Goal: Transaction & Acquisition: Purchase product/service

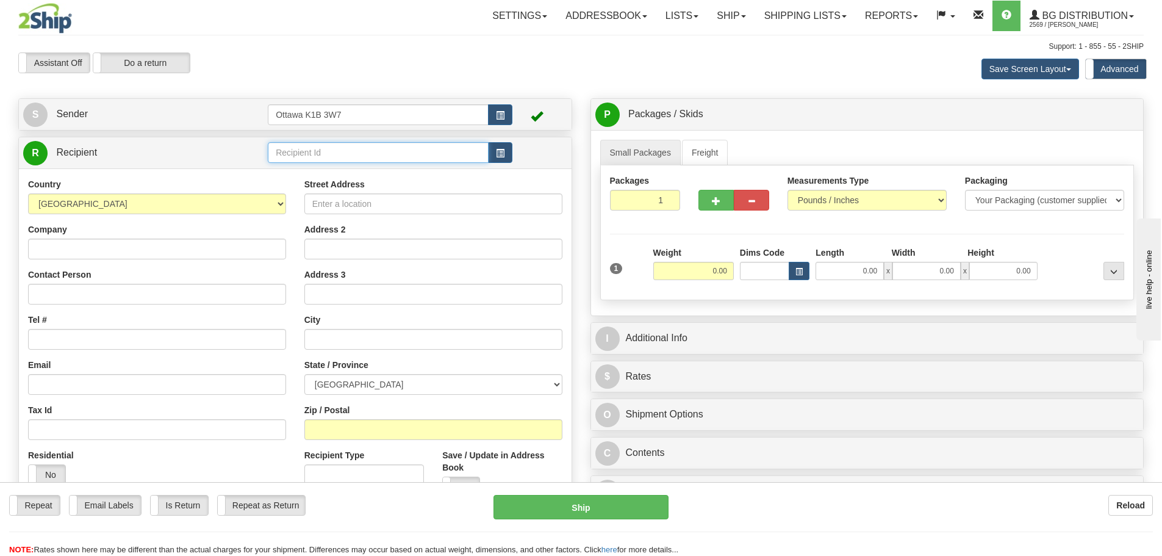
click at [313, 150] on input "text" at bounding box center [378, 152] width 221 height 21
type input "910992"
click at [322, 54] on div "Assistant On Assistant Off Do a return Do a return" at bounding box center [247, 62] width 476 height 21
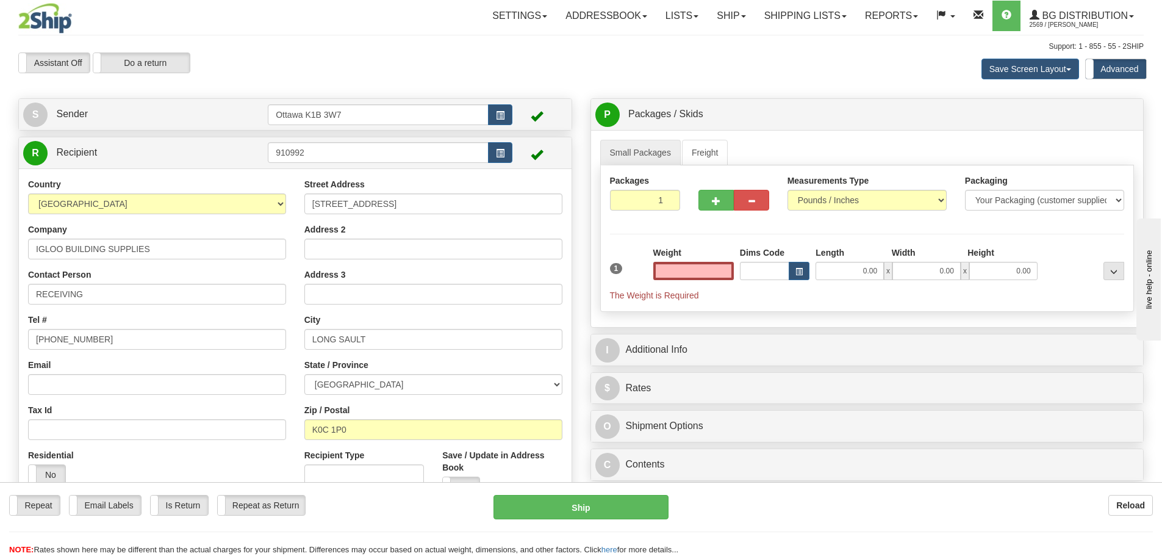
type input "0.00"
click at [706, 204] on button "button" at bounding box center [716, 200] width 35 height 21
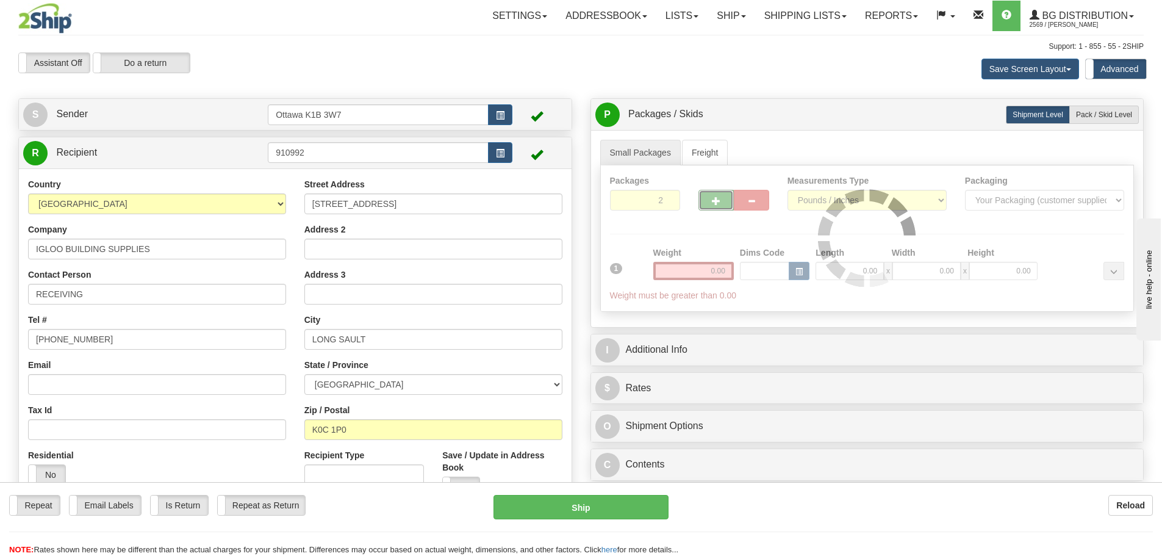
click at [746, 207] on div at bounding box center [867, 238] width 533 height 146
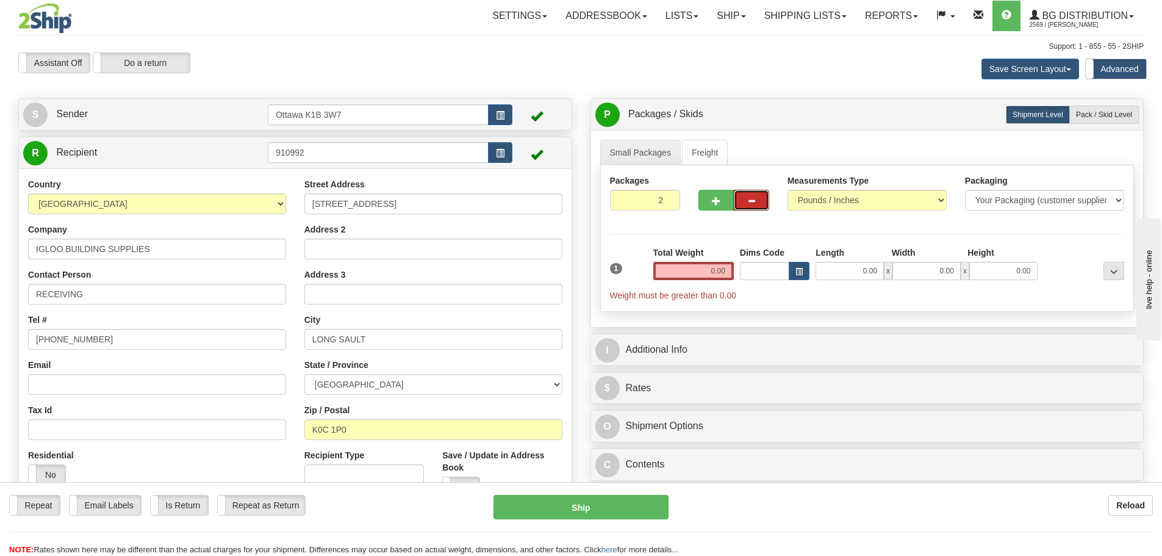
click at [749, 204] on span "button" at bounding box center [751, 201] width 9 height 8
type input "1"
click at [686, 272] on input "0.00" at bounding box center [693, 271] width 81 height 18
click at [702, 265] on input "text" at bounding box center [693, 271] width 81 height 18
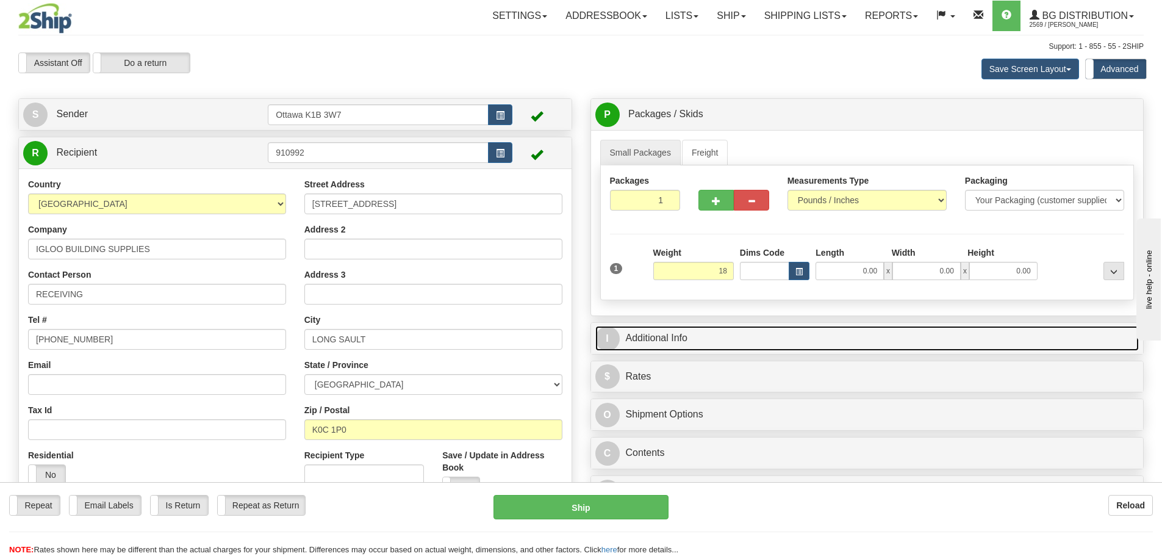
type input "18.00"
click at [800, 329] on link "I Additional Info" at bounding box center [867, 338] width 544 height 25
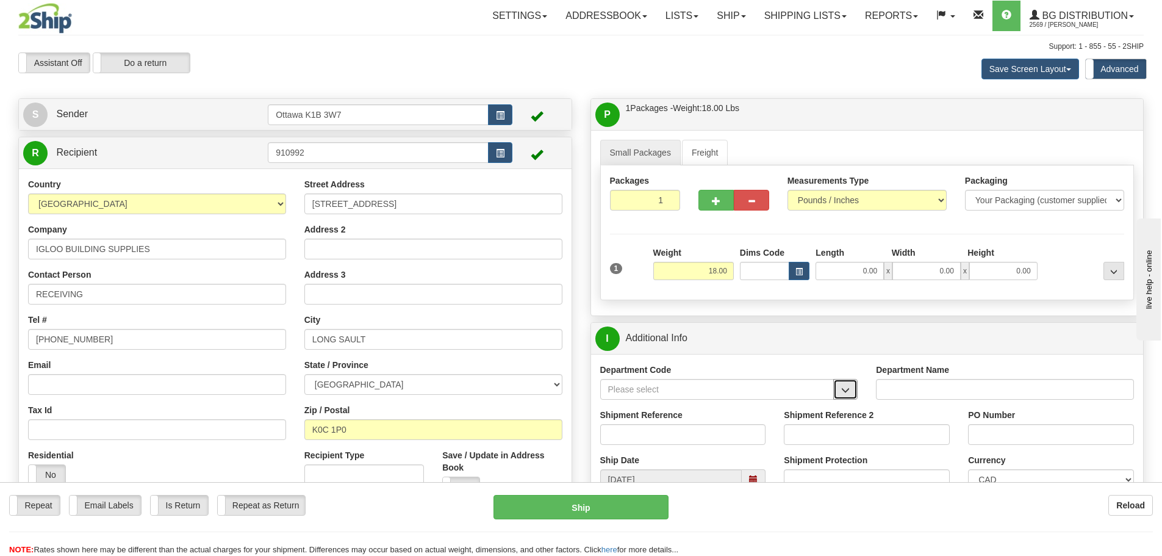
click at [838, 392] on button "button" at bounding box center [845, 389] width 24 height 21
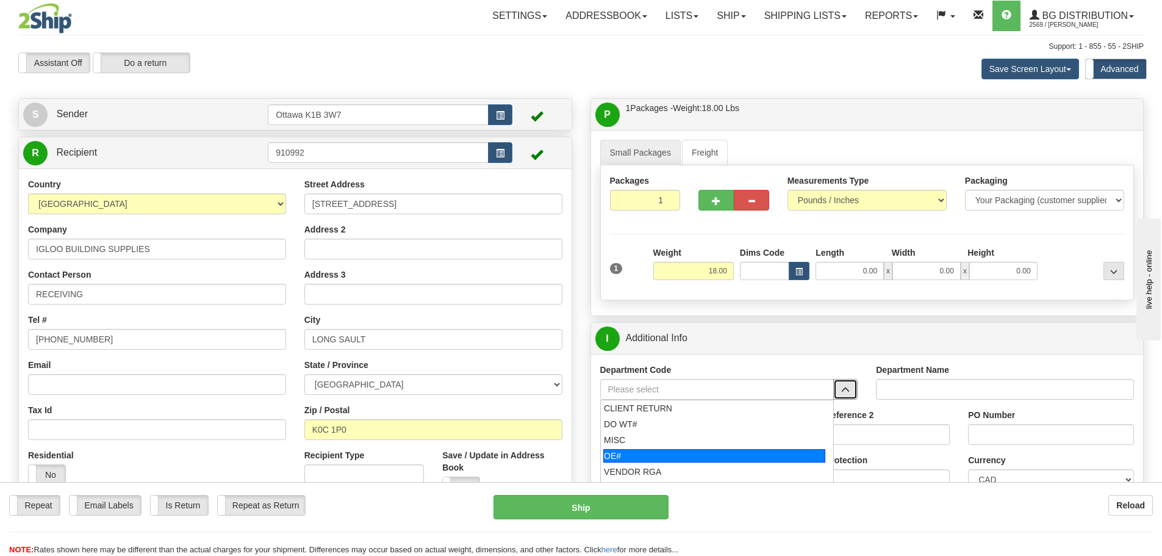
click at [654, 453] on div "OE#" at bounding box center [714, 455] width 222 height 13
type input "OE#"
type input "ORDERS"
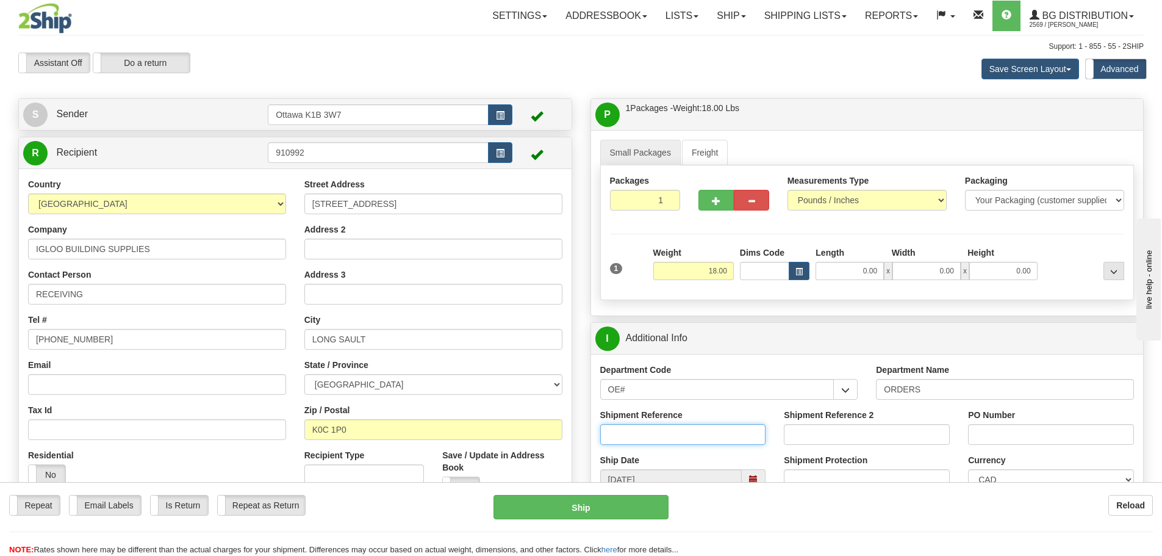
click at [654, 429] on input "Shipment Reference" at bounding box center [683, 434] width 166 height 21
type input "10202303-00"
click at [832, 443] on input "Shipment Reference 2" at bounding box center [867, 434] width 166 height 21
type input "10205510-00"
click at [1040, 434] on input "PO Number" at bounding box center [1051, 434] width 166 height 21
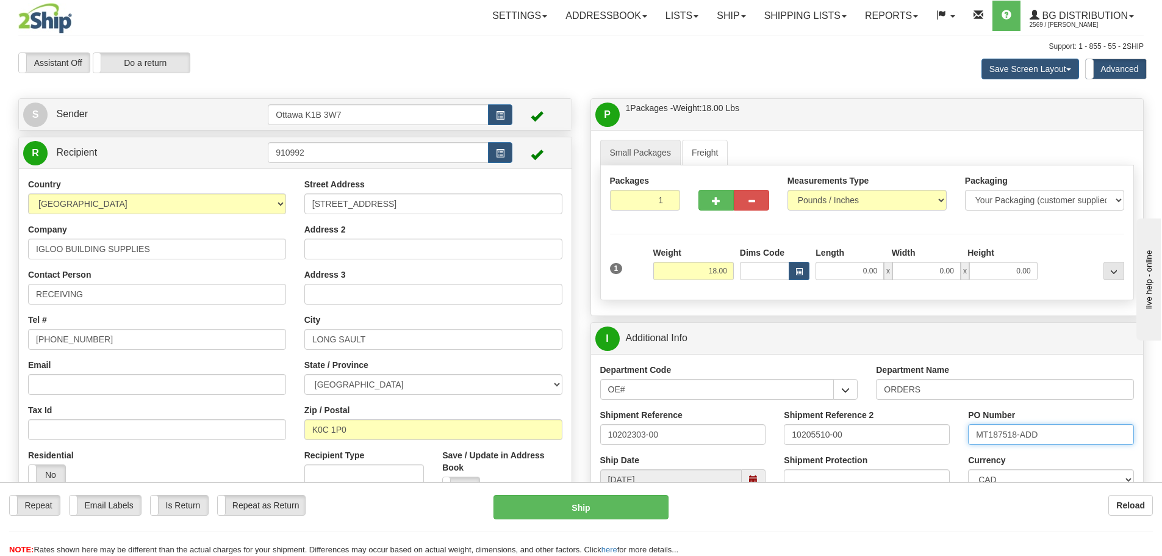
type input "MT187518-ADD"
click at [845, 273] on input "0.00" at bounding box center [850, 271] width 68 height 18
type input "16.50"
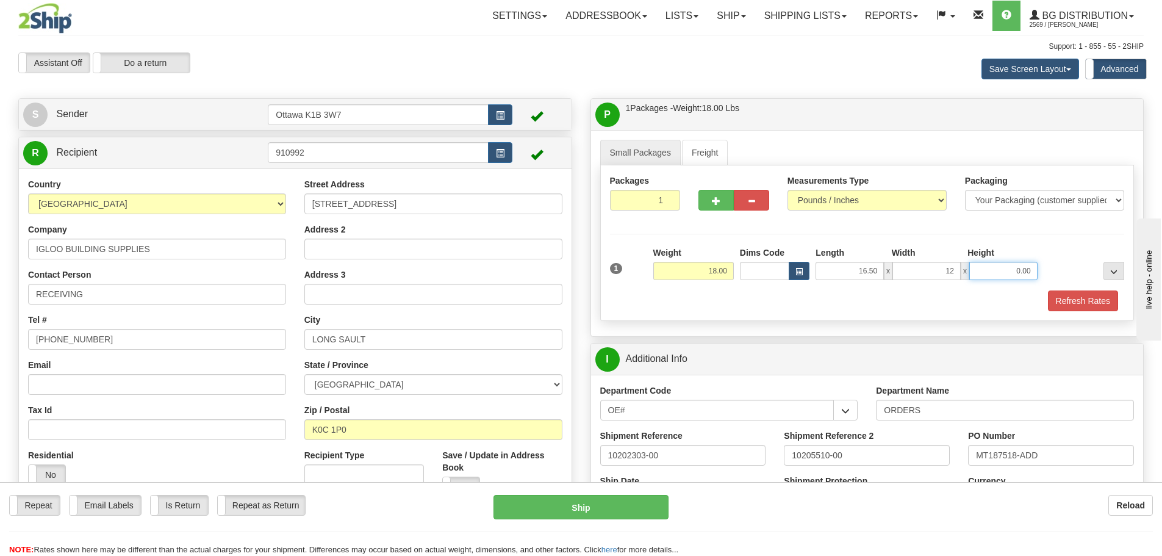
type input "12.00"
type input "7.00"
click at [1088, 300] on button "Refresh Rates" at bounding box center [1083, 300] width 70 height 21
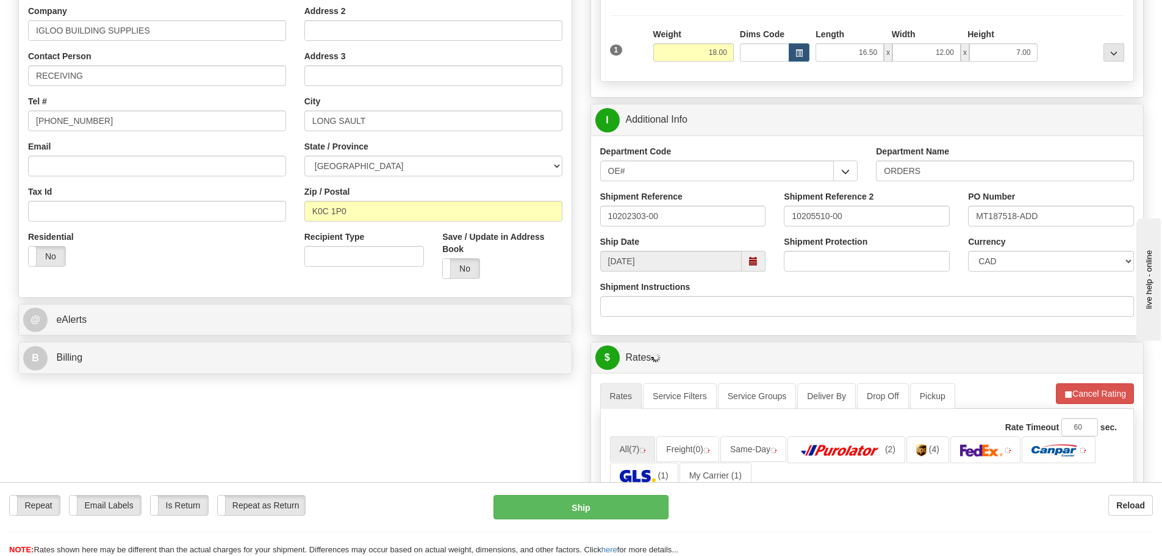
scroll to position [427, 0]
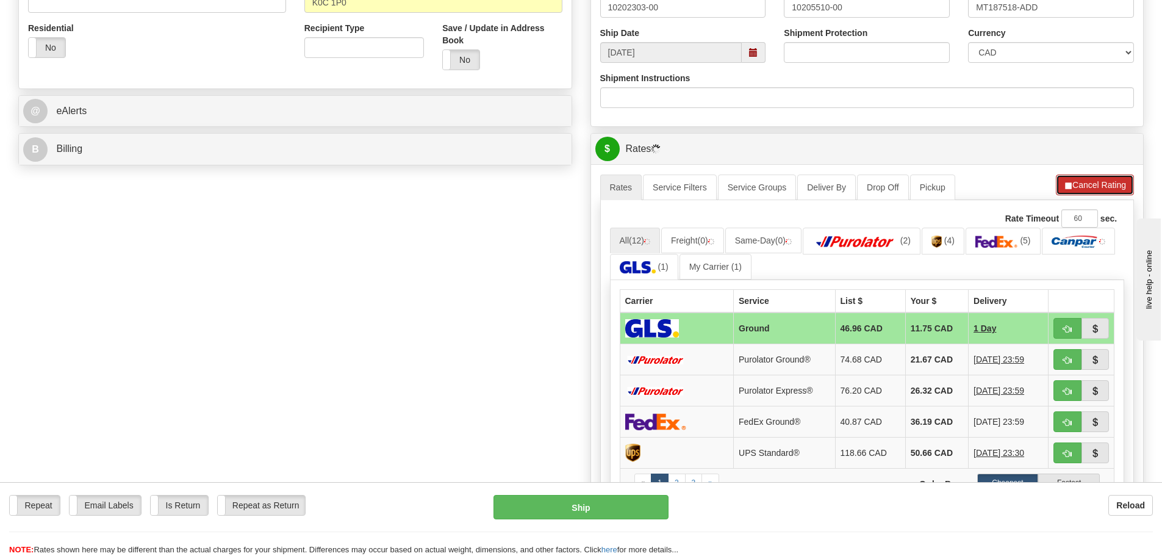
click at [1085, 189] on button "Cancel Rating" at bounding box center [1095, 184] width 78 height 21
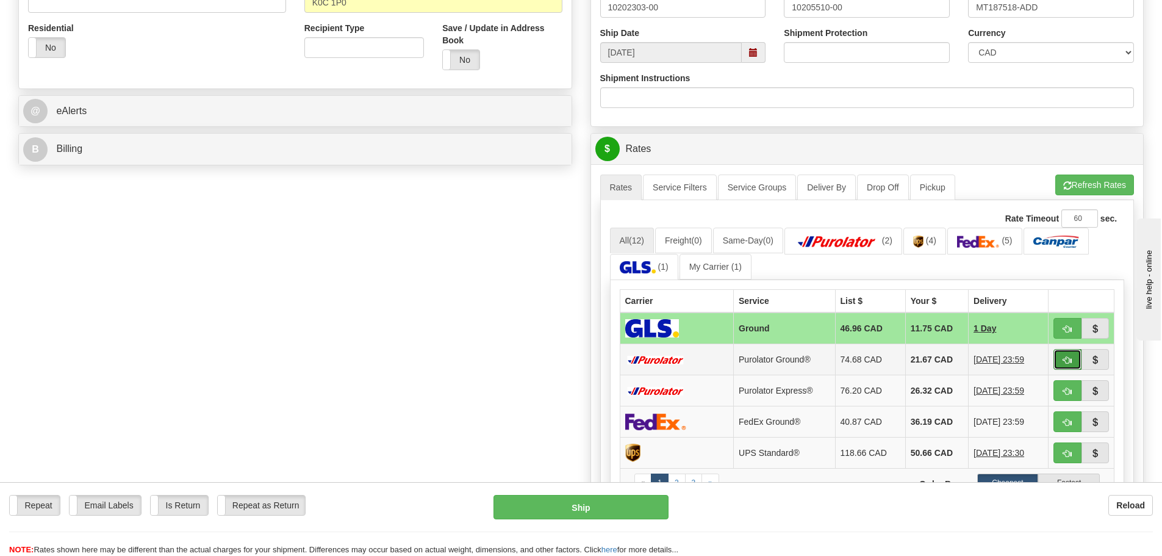
click at [1063, 369] on button "button" at bounding box center [1068, 359] width 28 height 21
type input "260"
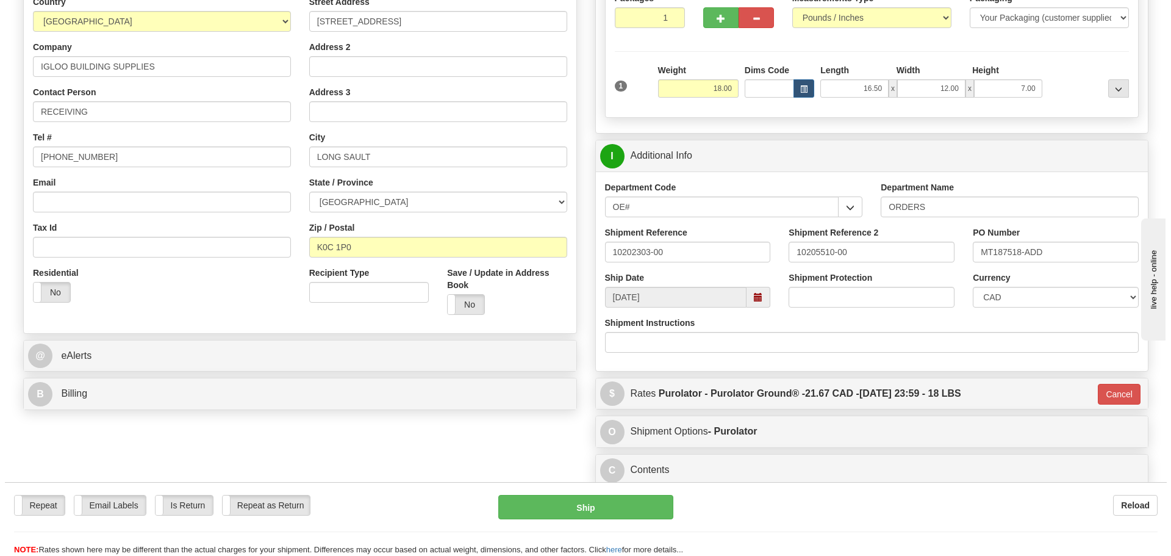
scroll to position [122, 0]
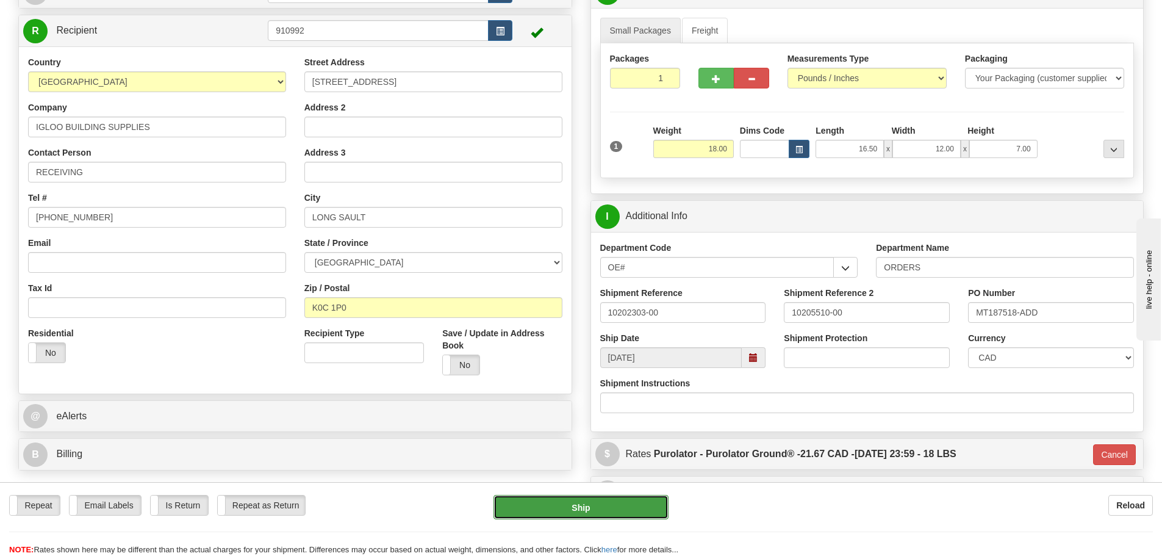
click at [584, 509] on button "Ship" at bounding box center [581, 507] width 175 height 24
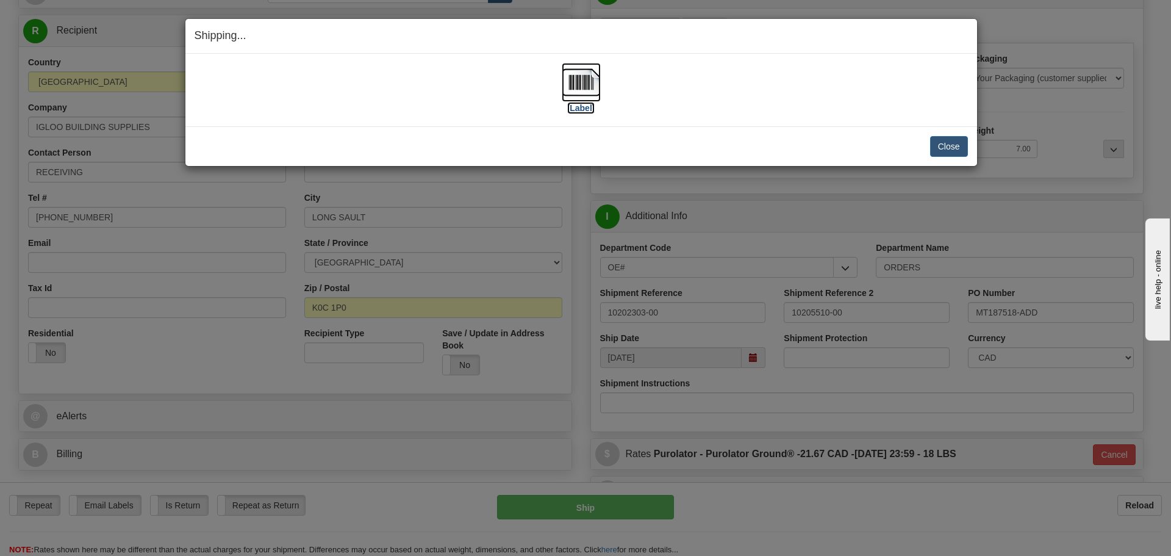
click at [584, 104] on label "[Label]" at bounding box center [581, 108] width 28 height 12
click at [945, 143] on button "Close" at bounding box center [949, 146] width 38 height 21
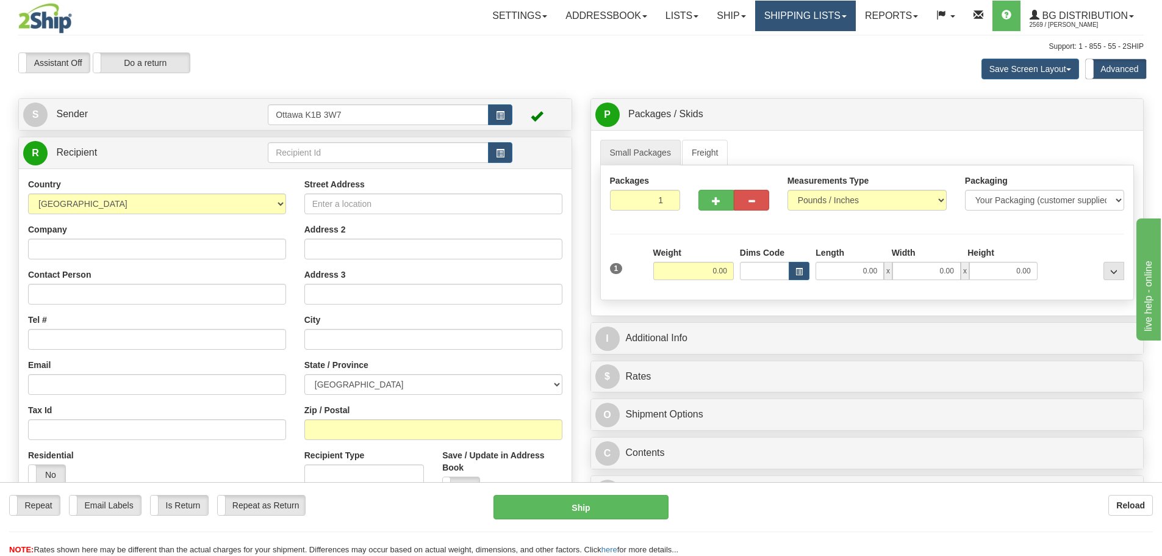
click at [772, 20] on link "Shipping lists" at bounding box center [805, 16] width 101 height 31
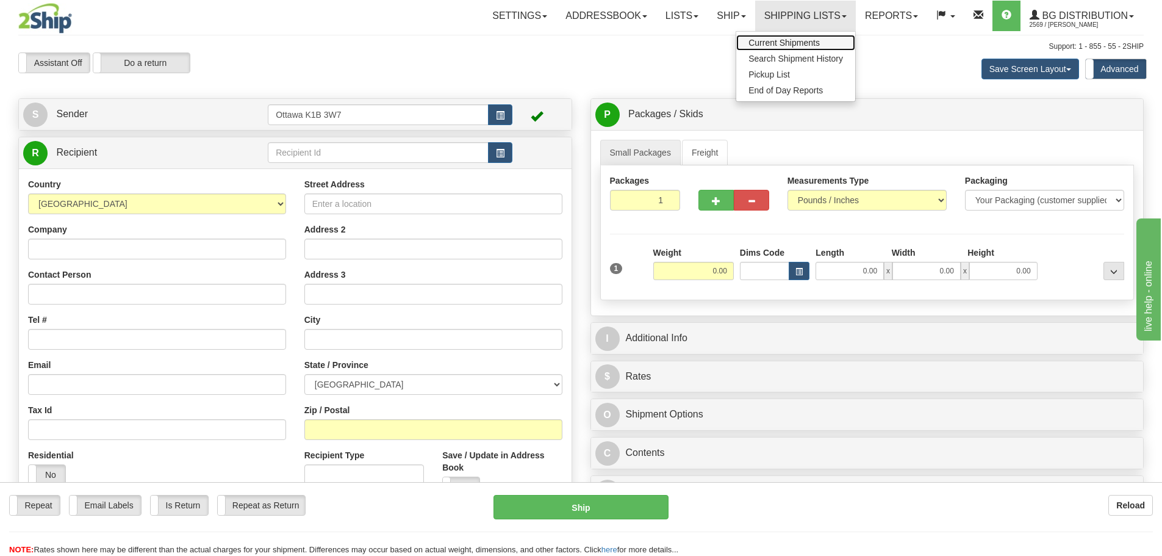
click at [750, 46] on span "Current Shipments" at bounding box center [784, 43] width 71 height 10
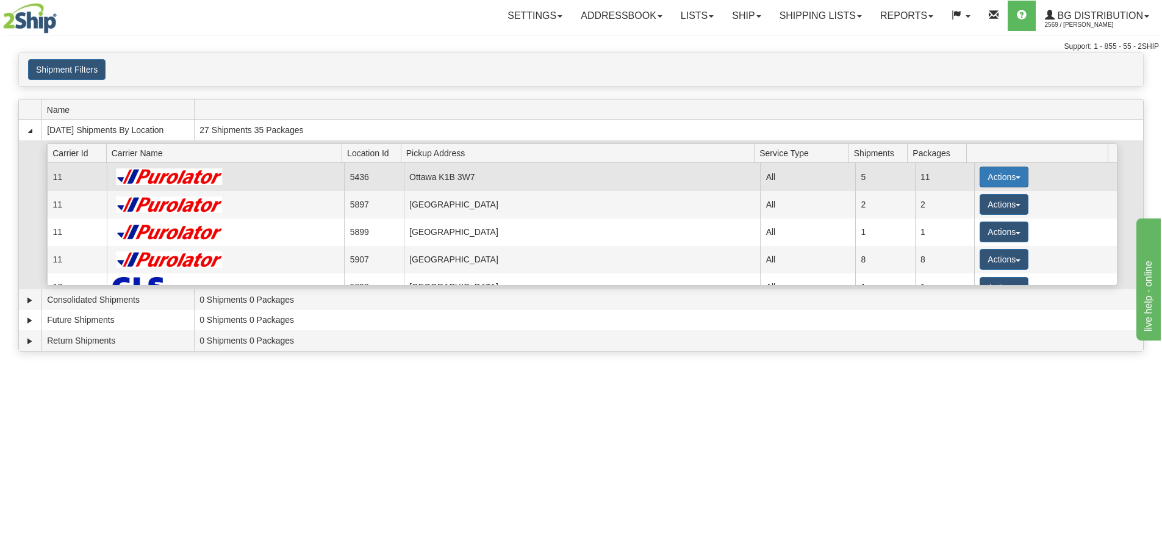
click at [994, 174] on button "Actions" at bounding box center [1004, 177] width 49 height 21
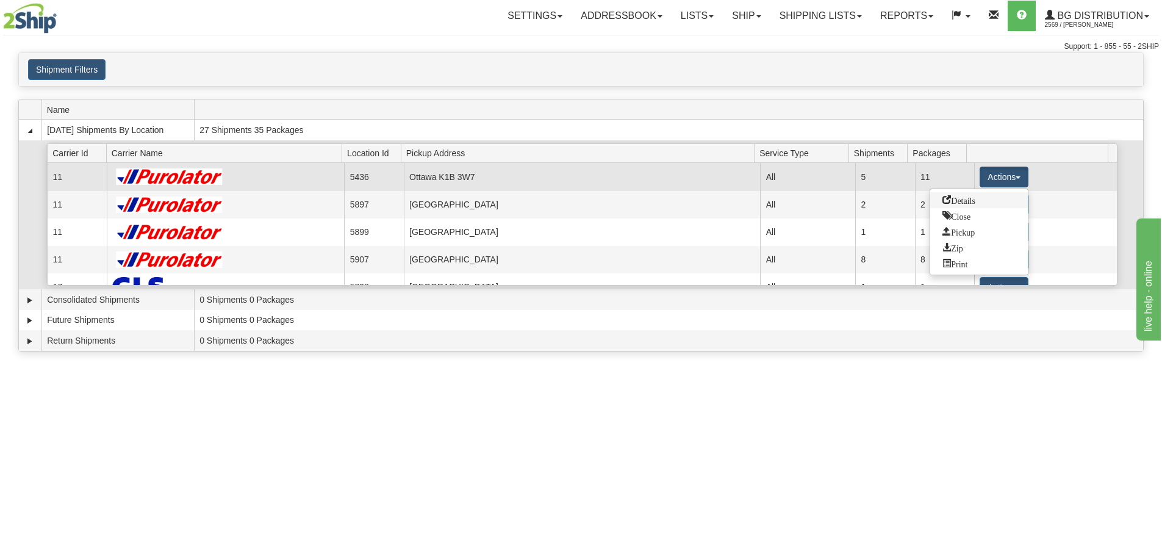
click at [974, 201] on span "Details" at bounding box center [959, 199] width 33 height 9
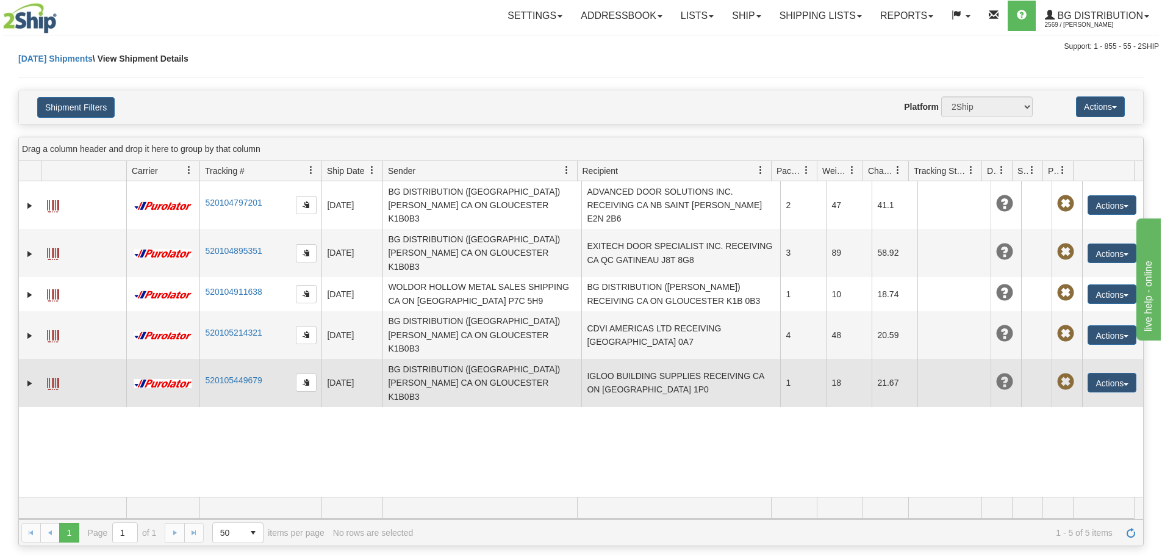
click at [663, 359] on td "IGLOO BUILDING SUPPLIES RECEIVING CA ON LONG SAULT K0C 1P0" at bounding box center [680, 383] width 199 height 48
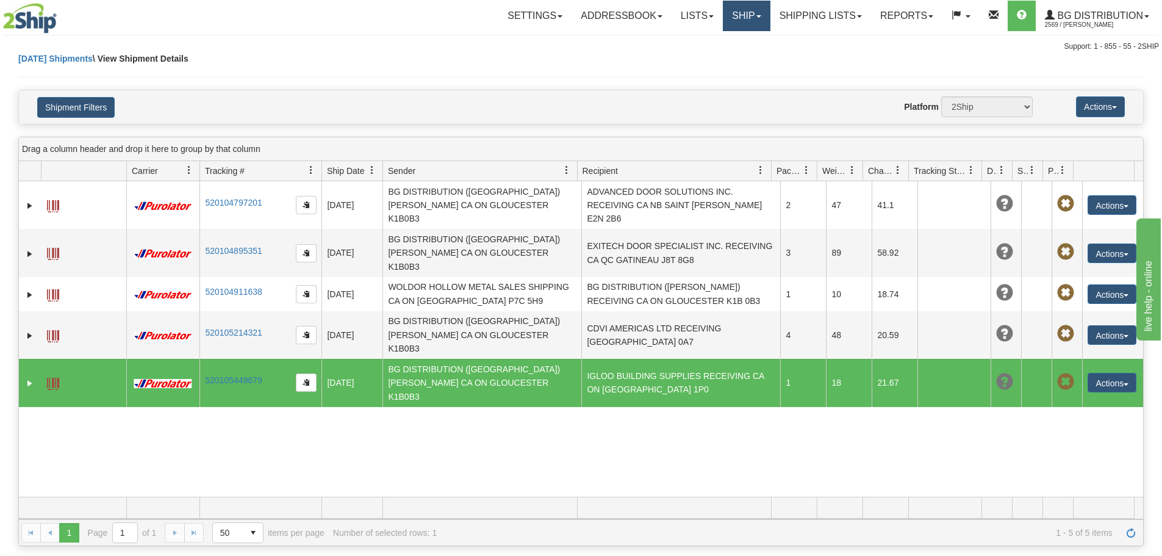
click at [733, 7] on link "Ship" at bounding box center [746, 16] width 47 height 31
click at [725, 38] on span "Ship Screen" at bounding box center [709, 43] width 46 height 10
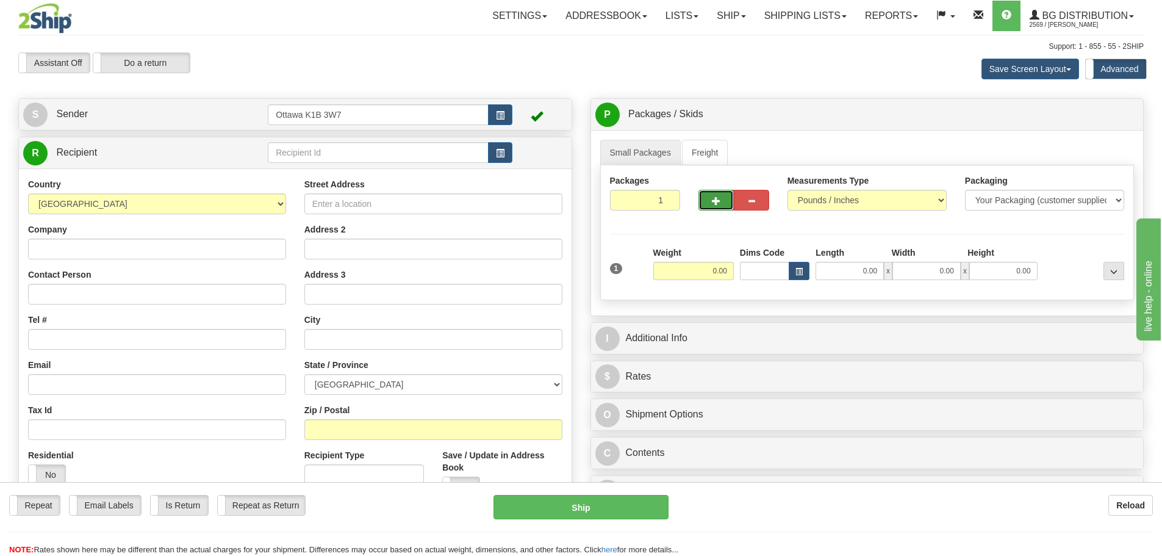
click at [711, 205] on button "button" at bounding box center [716, 200] width 35 height 21
type input "2"
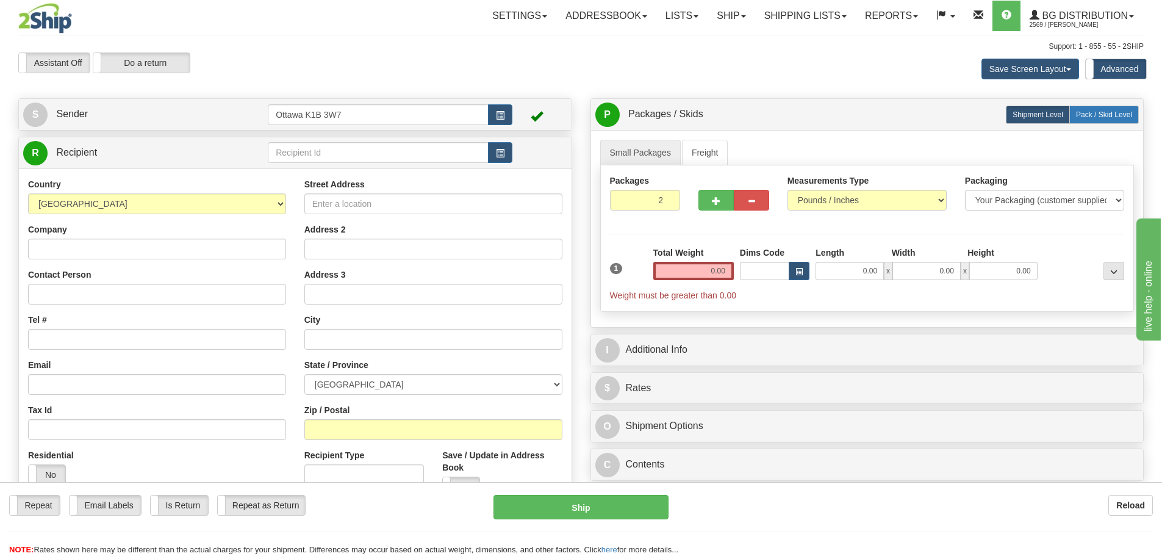
click at [1081, 123] on label "Pack / Skid Level Pack.." at bounding box center [1105, 115] width 70 height 18
radio input "true"
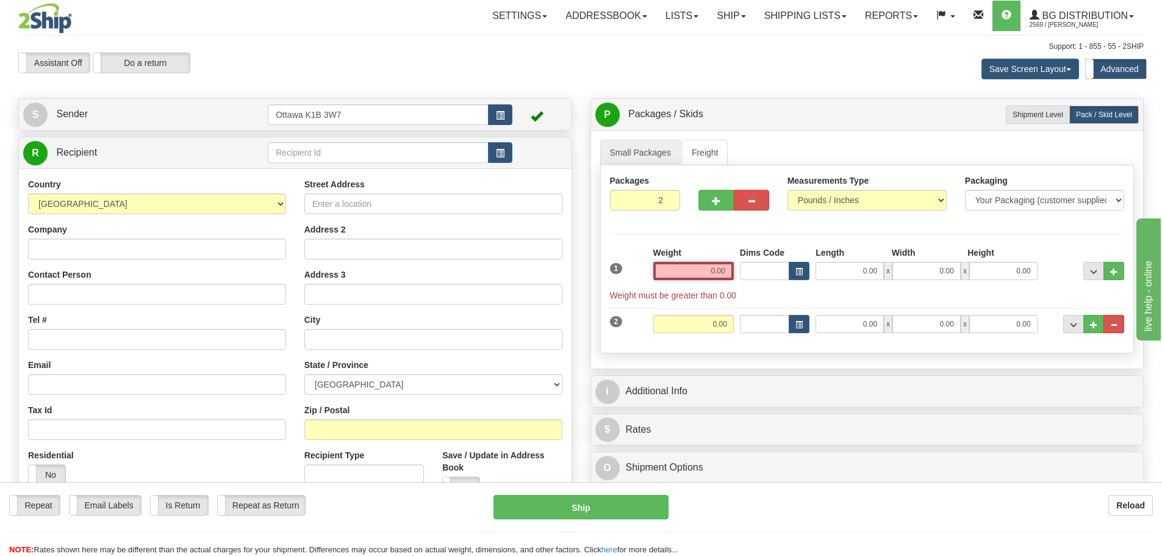
click at [687, 273] on input "0.00" at bounding box center [693, 271] width 81 height 18
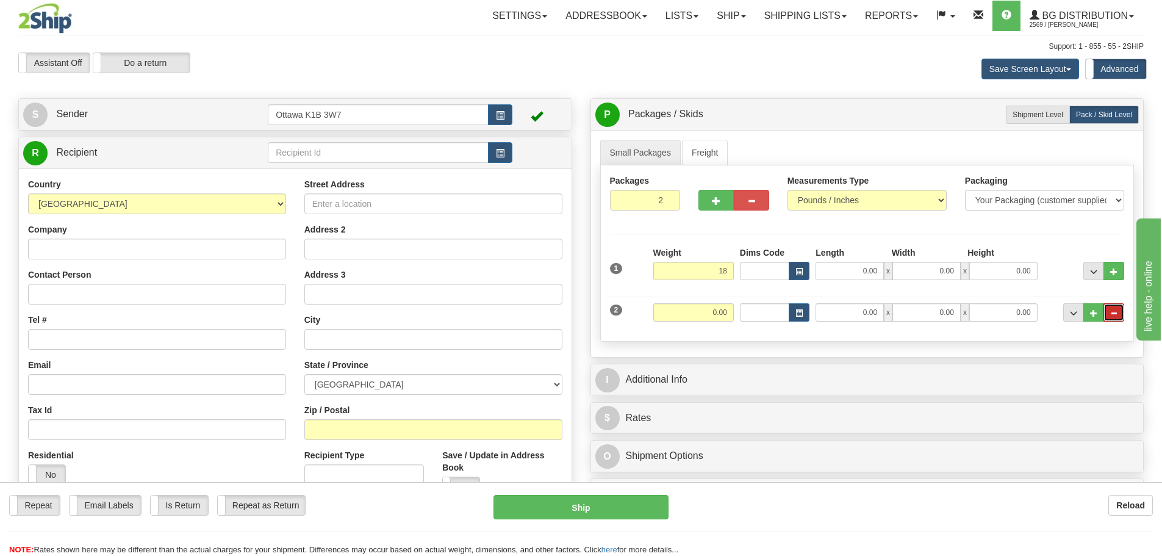
type input "18.00"
click at [1112, 314] on span "..." at bounding box center [1113, 313] width 7 height 7
type input "1"
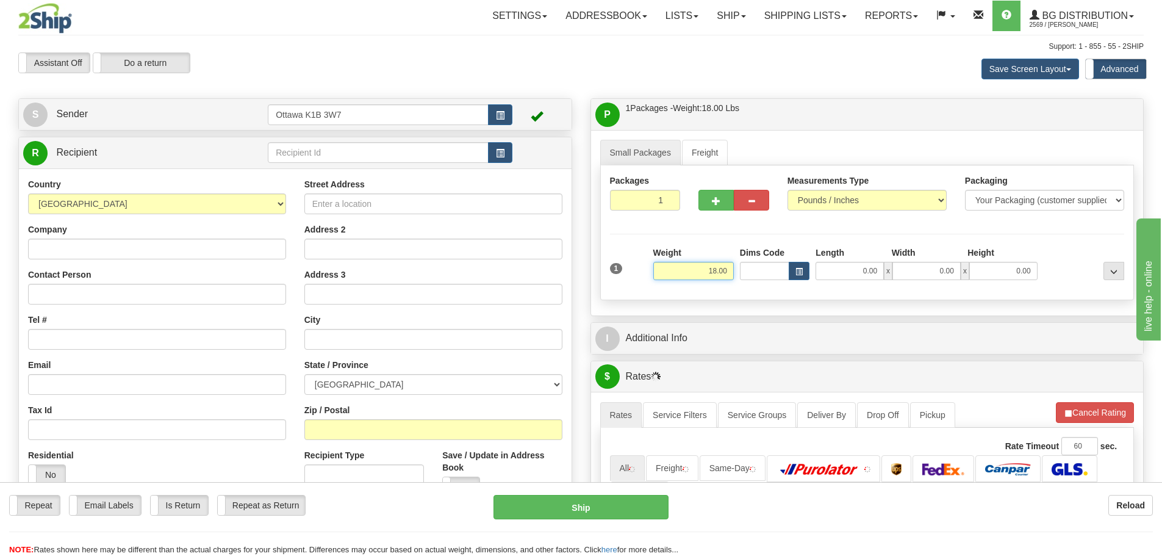
drag, startPoint x: 692, startPoint y: 273, endPoint x: 842, endPoint y: 329, distance: 160.2
click at [804, 312] on div "Small Packages Freight Packages 1 1 Measurements Type" at bounding box center [867, 222] width 553 height 185
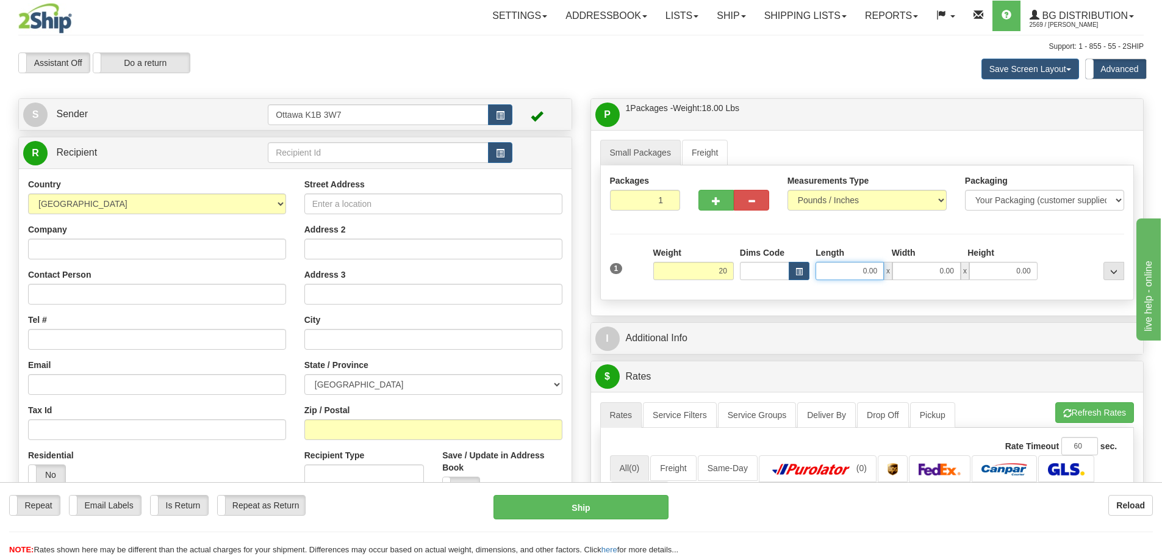
type input "20.00"
click at [838, 270] on input "0.00" at bounding box center [850, 271] width 68 height 18
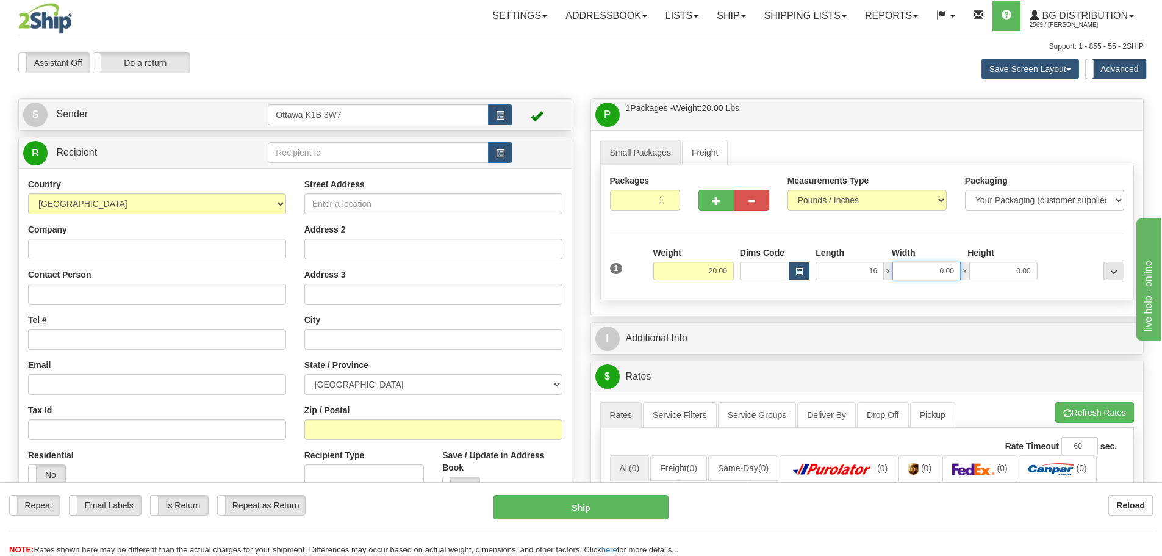
type input "16.00"
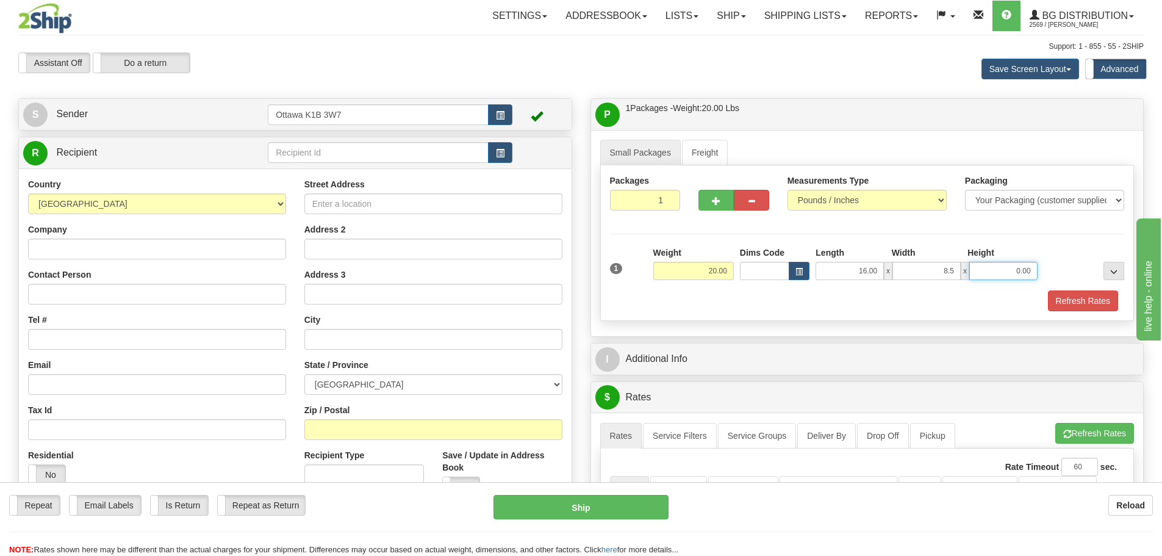
type input "8.50"
type input "11.50"
click at [712, 198] on span "button" at bounding box center [716, 201] width 9 height 8
type input "2"
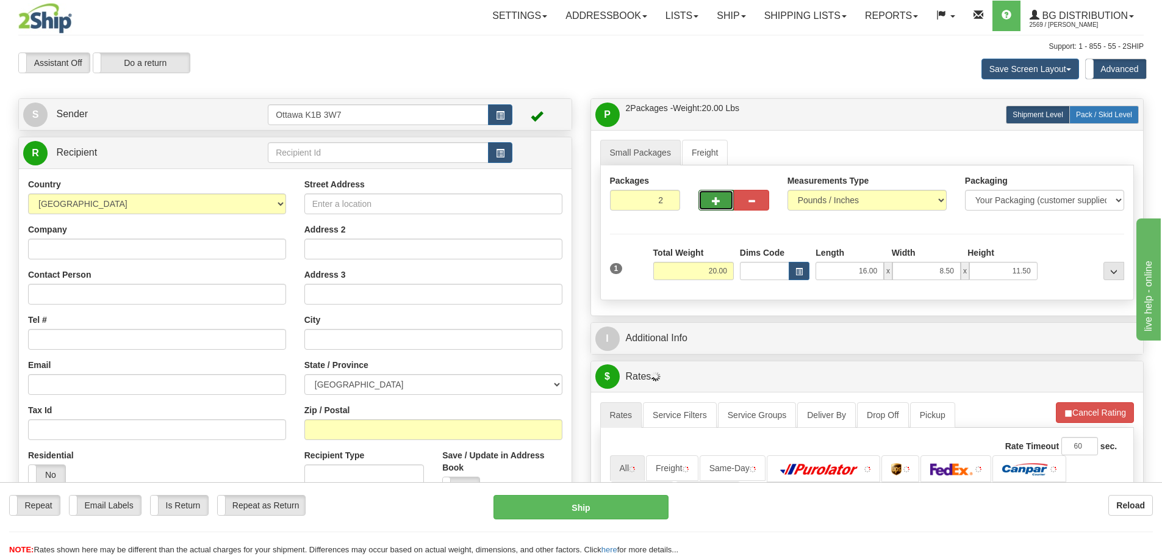
click at [1102, 117] on span "Pack / Skid Level" at bounding box center [1104, 114] width 56 height 9
radio input "true"
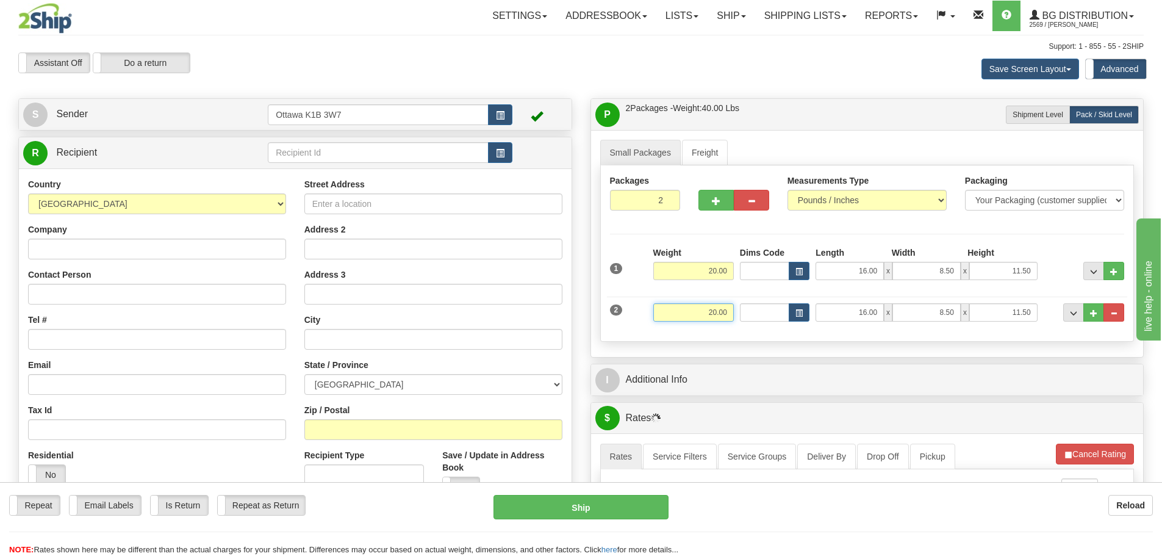
drag, startPoint x: 701, startPoint y: 308, endPoint x: 950, endPoint y: 362, distance: 254.6
click at [882, 356] on div "Small Packages Freight Packages 2 2 Measurements Type" at bounding box center [867, 243] width 553 height 227
click at [896, 339] on div "Packages 2 2 Measurements Type" at bounding box center [867, 253] width 534 height 176
type input "26.00"
drag, startPoint x: 628, startPoint y: 206, endPoint x: 886, endPoint y: 281, distance: 268.9
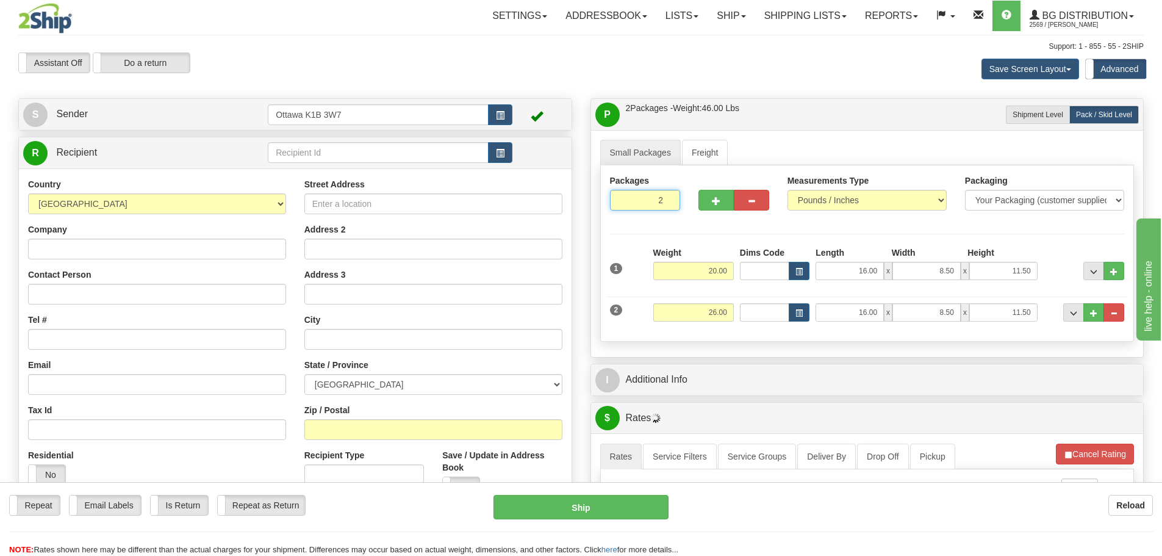
click at [785, 254] on div "Packages 2 2 Measurements Type" at bounding box center [867, 253] width 534 height 176
type input "12"
click at [897, 224] on div "Packages 12 2 Measurements Type" at bounding box center [867, 253] width 534 height 176
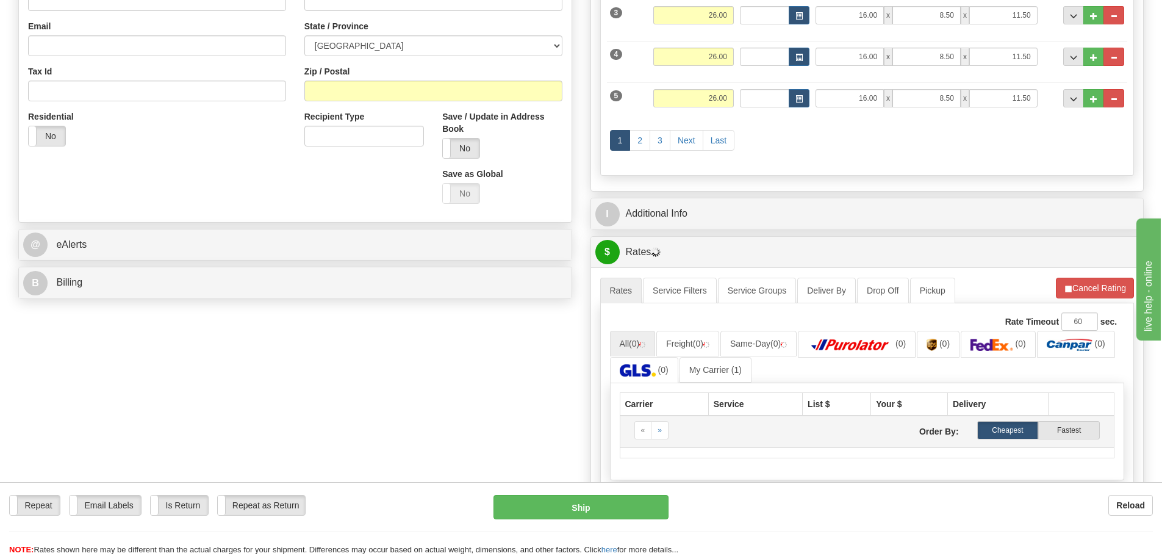
scroll to position [366, 0]
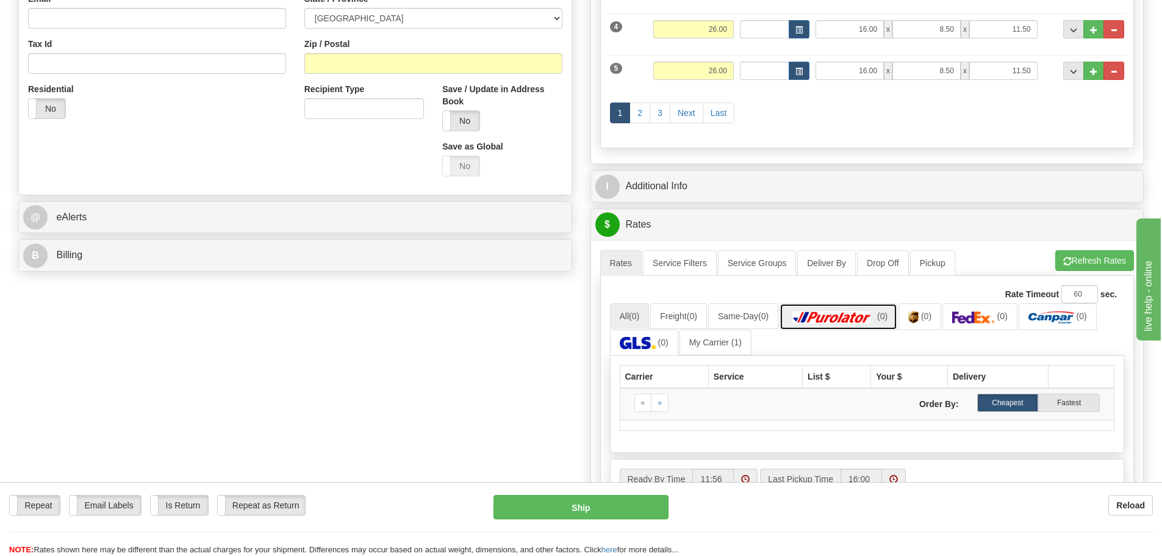
click at [830, 305] on link "(0)" at bounding box center [839, 316] width 118 height 26
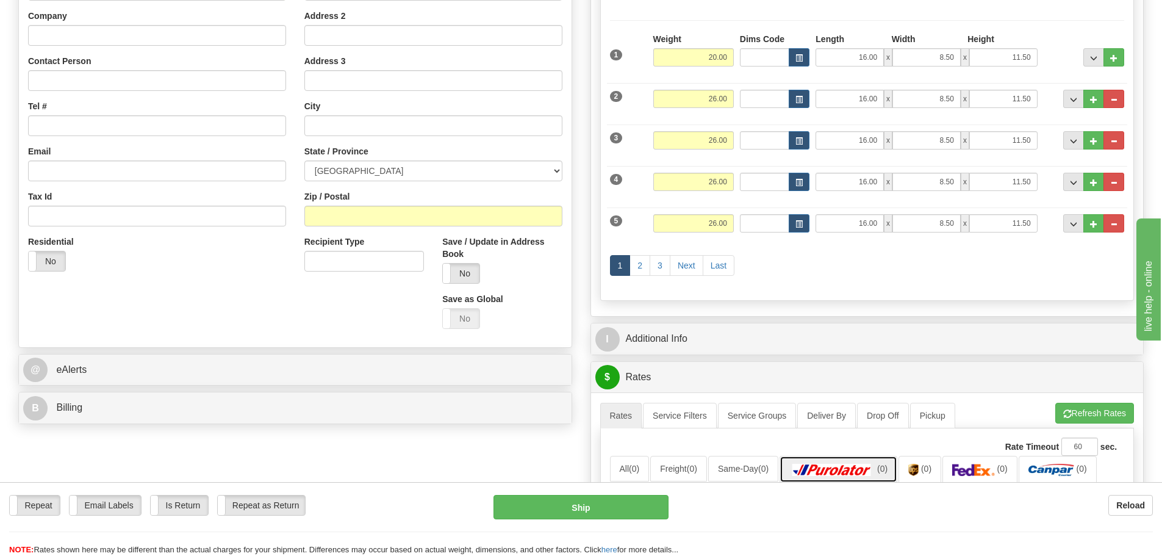
scroll to position [0, 0]
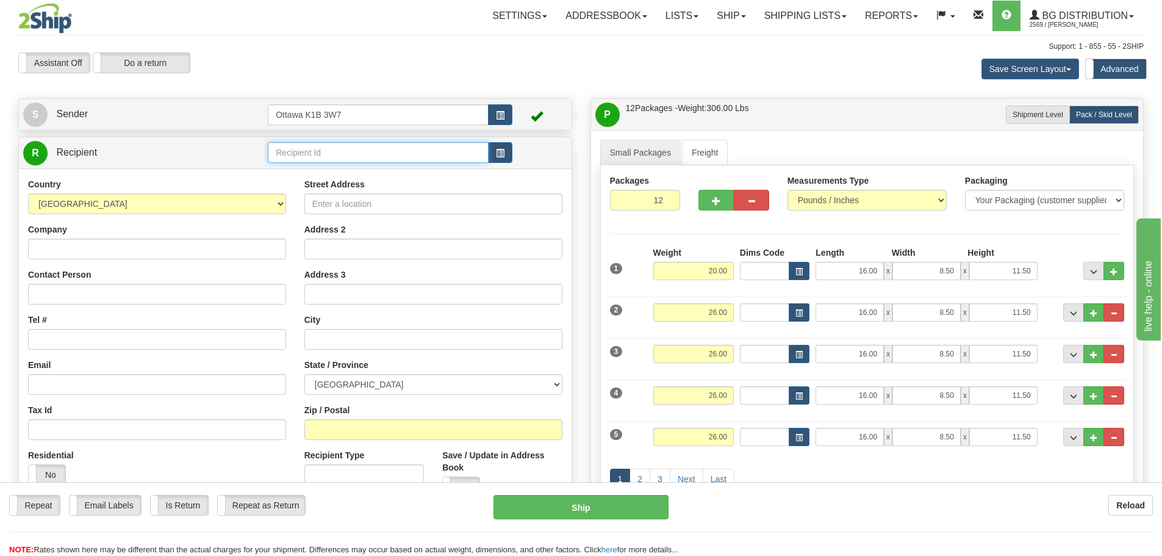
click at [398, 158] on input "text" at bounding box center [378, 152] width 221 height 21
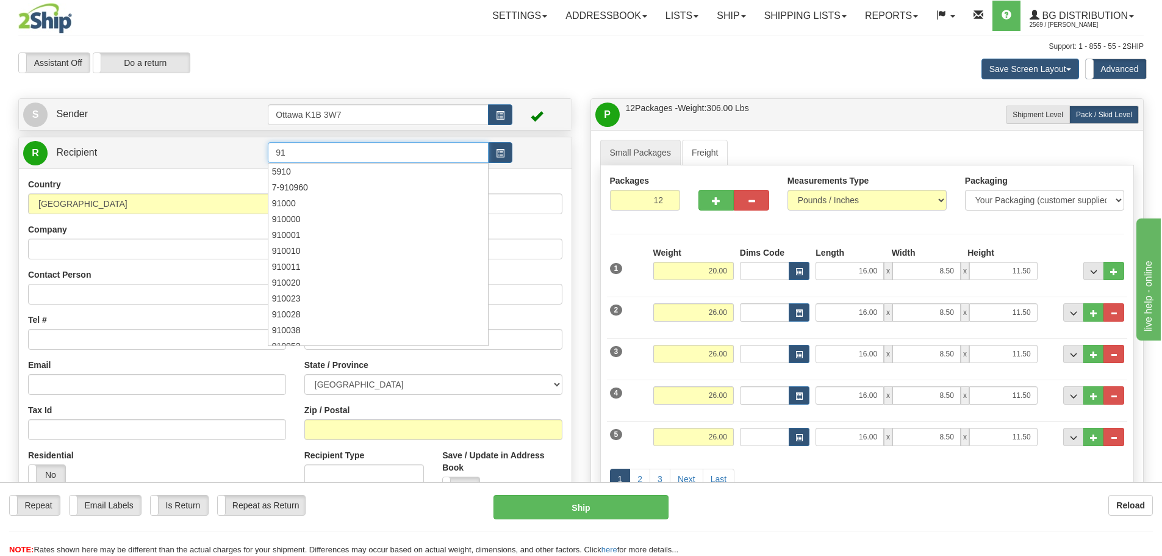
type input "9"
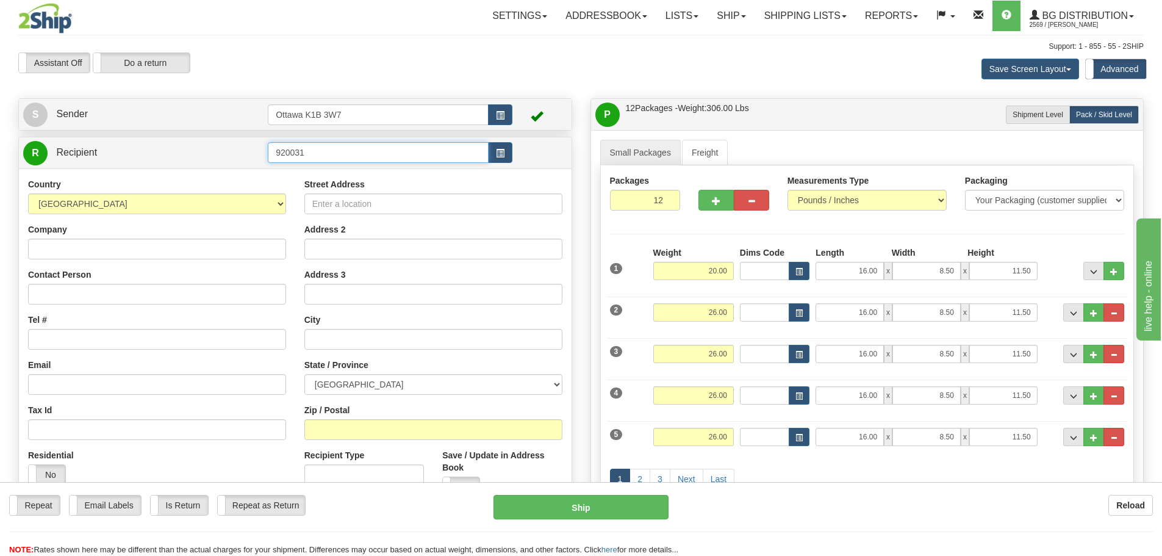
type input "920031"
click at [315, 29] on div "Settings Shipping Preferences Fields Preferences New Store Connections Addressb…" at bounding box center [679, 16] width 928 height 31
click at [109, 263] on div "Country AFGHANISTAN ALAND ISLANDS ALBANIA ALGERIA AMERICAN SAMOA ANDORRA ANGOLA…" at bounding box center [157, 336] width 276 height 316
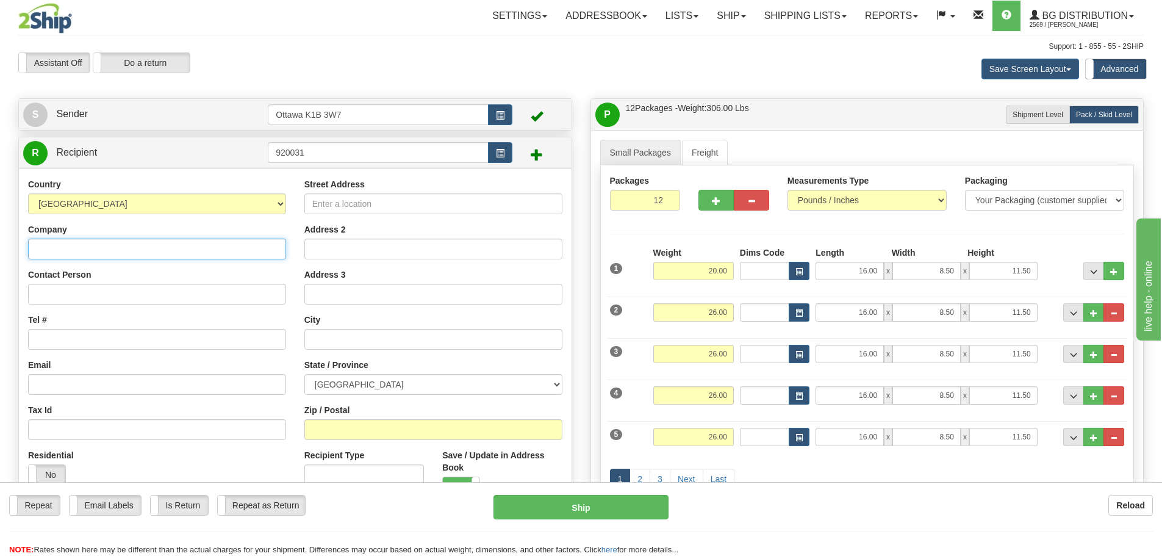
click at [113, 256] on input "Company" at bounding box center [157, 249] width 258 height 21
type input "PRECISION PORTES ET MOULURES"
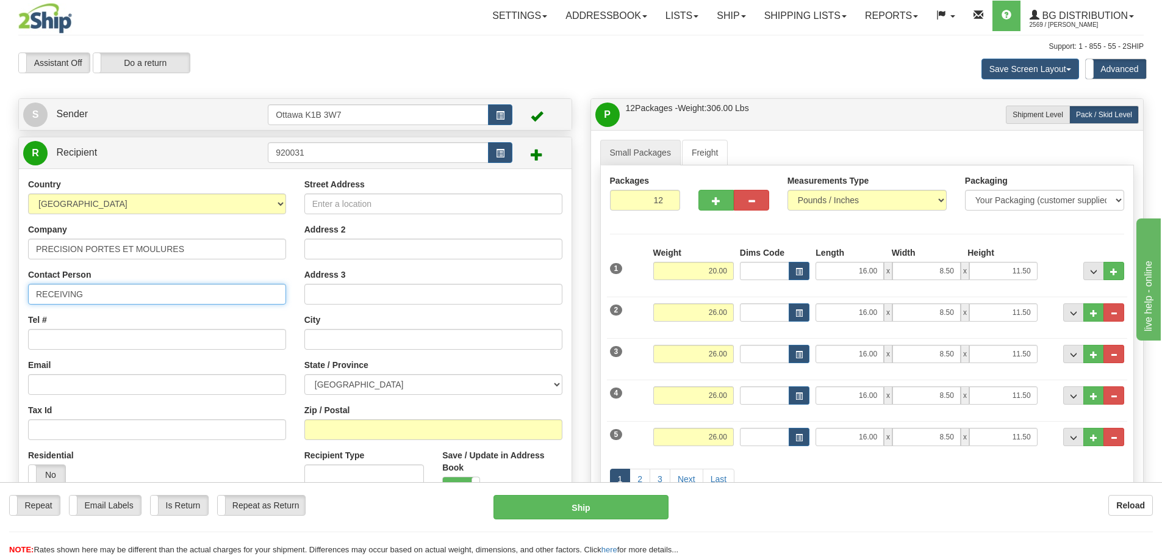
type input "RECEIVING"
type input "819-663-9449"
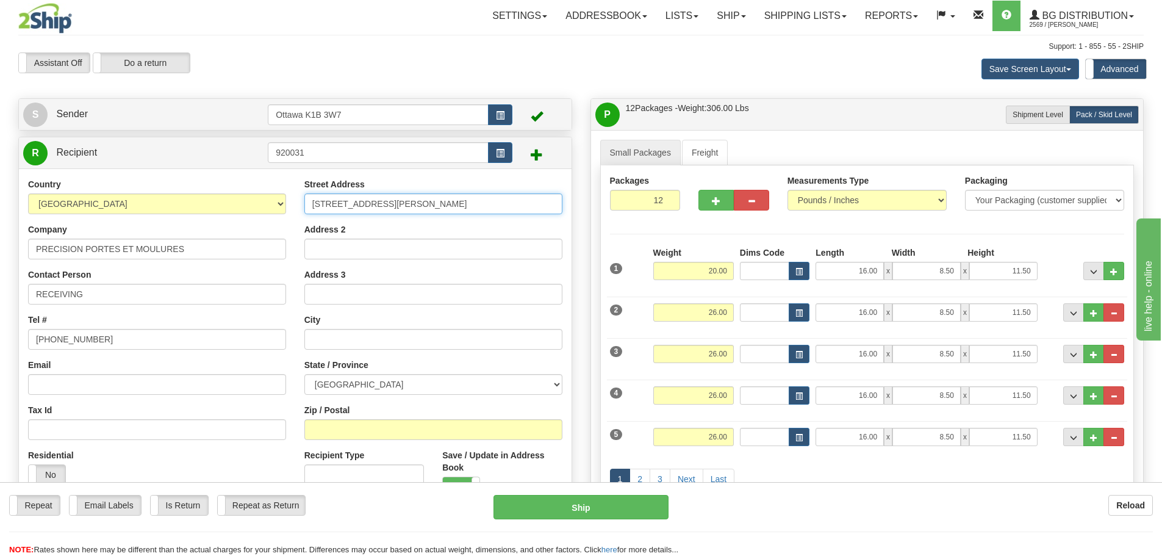
type input "200 RUE IRENEE-FAUCHER"
type input "H"
type input "GATINEAU"
click at [337, 373] on div "State / Province ALBERTA BRITISH COLUMBIA MANITOBA NEW BRUNSWICK NEWFOUNDLAND N…" at bounding box center [433, 377] width 258 height 36
click at [339, 380] on select "ALBERTA BRITISH COLUMBIA MANITOBA NEW BRUNSWICK NEWFOUNDLAND NOVA SCOTIA NUNAVU…" at bounding box center [433, 384] width 258 height 21
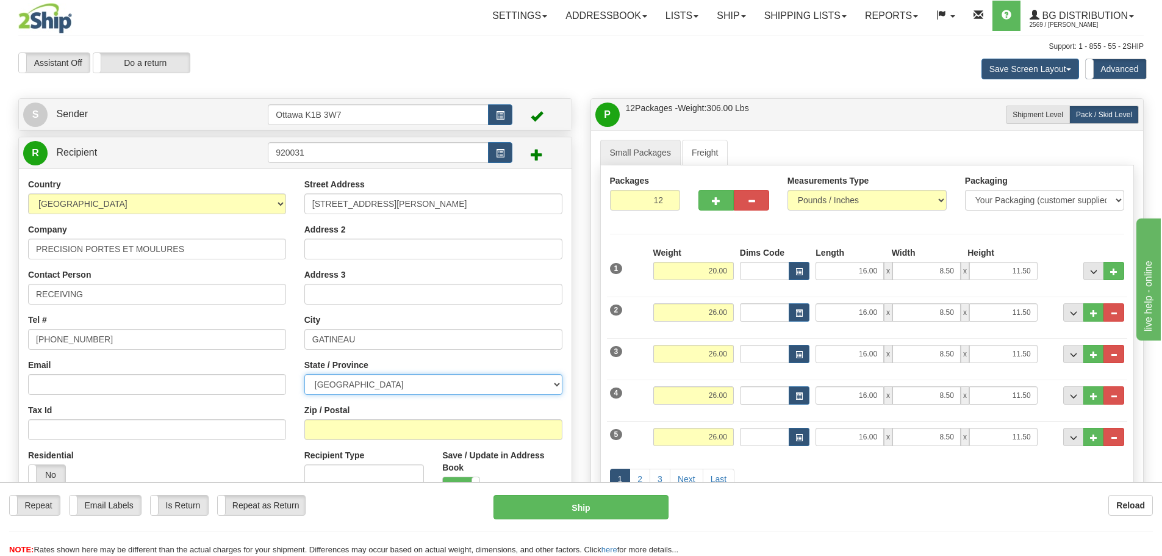
select select "QC"
click at [304, 374] on select "ALBERTA BRITISH COLUMBIA MANITOBA NEW BRUNSWICK NEWFOUNDLAND NOVA SCOTIA NUNAVU…" at bounding box center [433, 384] width 258 height 21
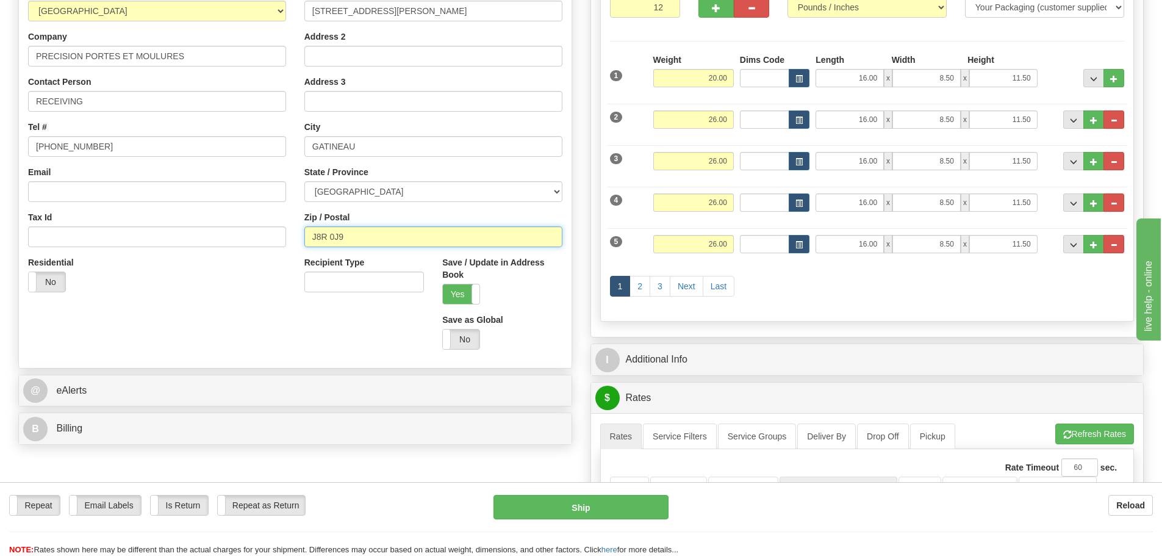
scroll to position [305, 0]
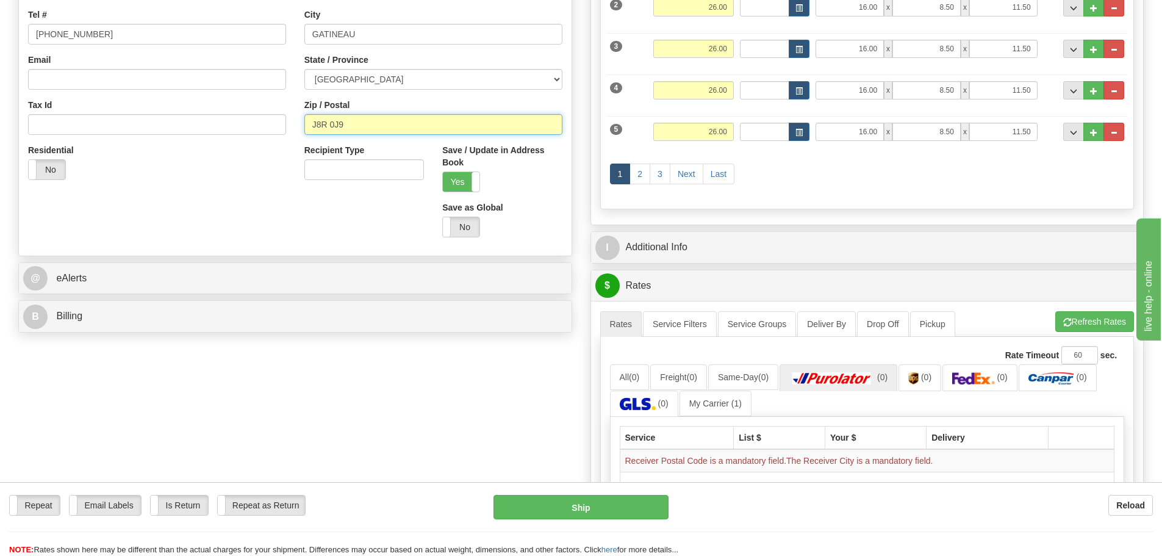
type input "J8R 0J9"
click at [1106, 334] on ul "Rates Service Filters Service Groups Deliver By Drop Off Pickup Refresh Rates C…" at bounding box center [867, 324] width 534 height 26
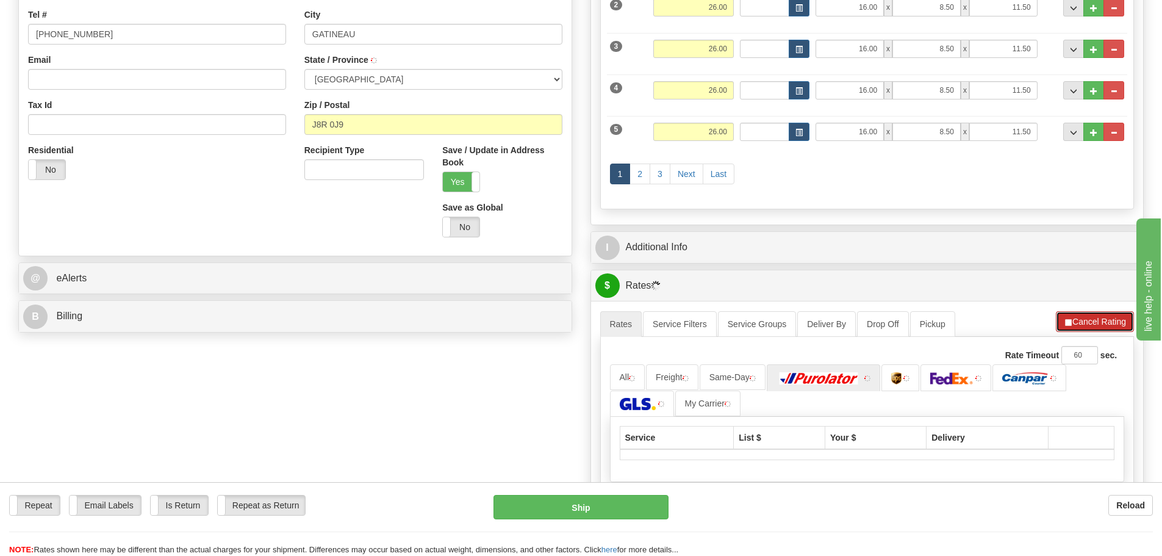
click at [1099, 327] on button "Cancel Rating" at bounding box center [1095, 321] width 78 height 21
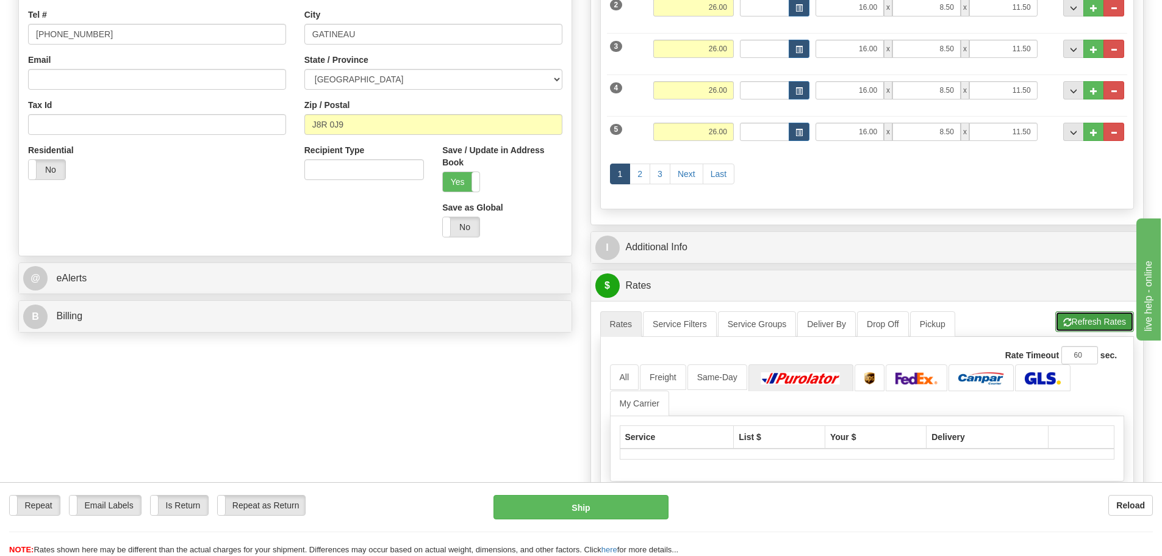
click at [1091, 330] on button "Refresh Rates" at bounding box center [1094, 321] width 79 height 21
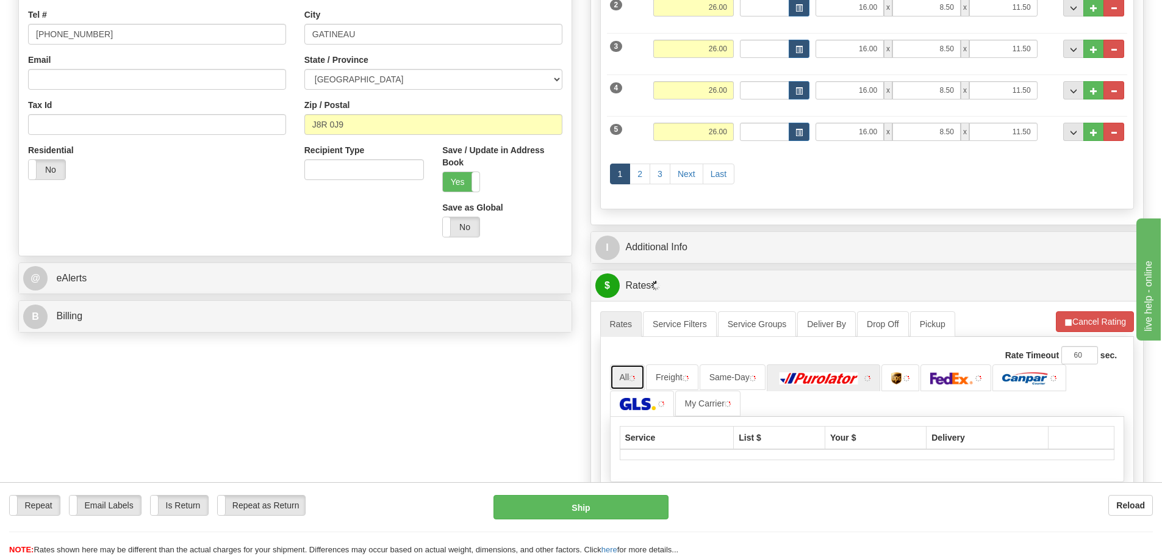
click at [628, 378] on link "All" at bounding box center [627, 377] width 35 height 26
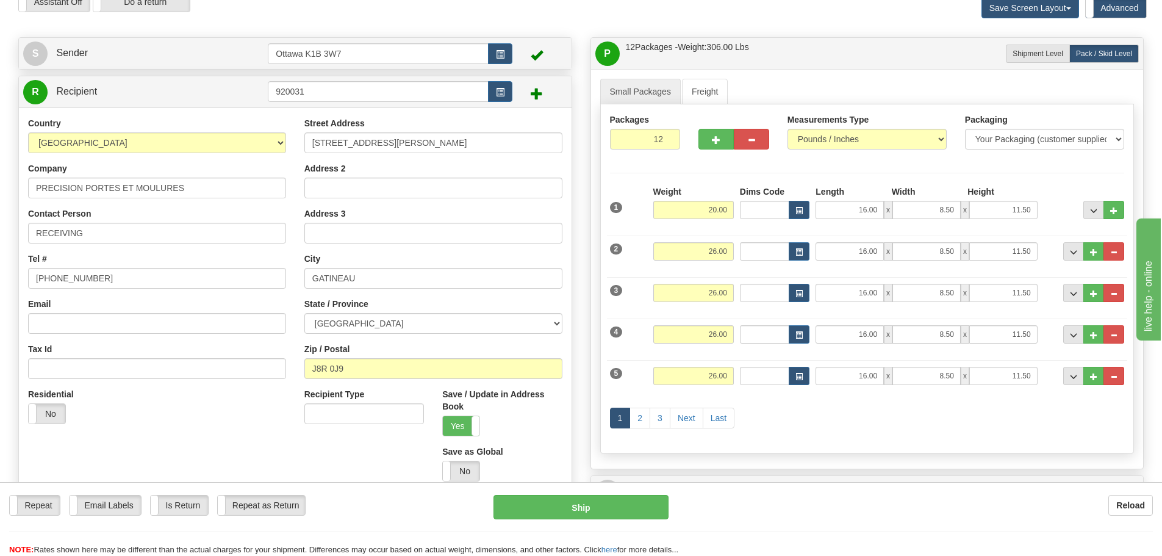
scroll to position [0, 0]
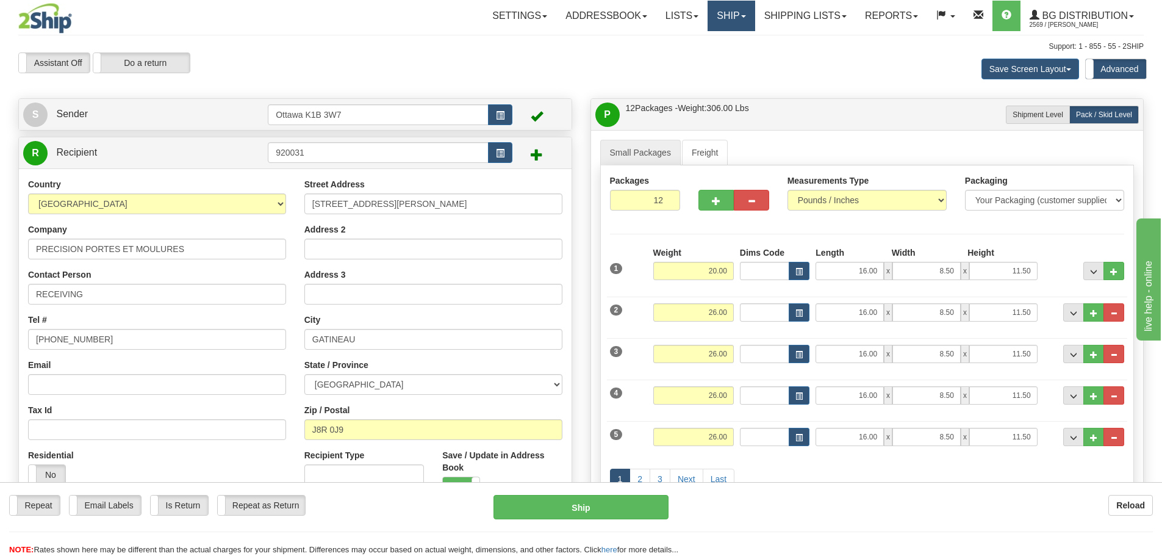
click at [725, 4] on link "Ship" at bounding box center [731, 16] width 47 height 31
click at [716, 43] on link "Ship Screen" at bounding box center [706, 43] width 96 height 16
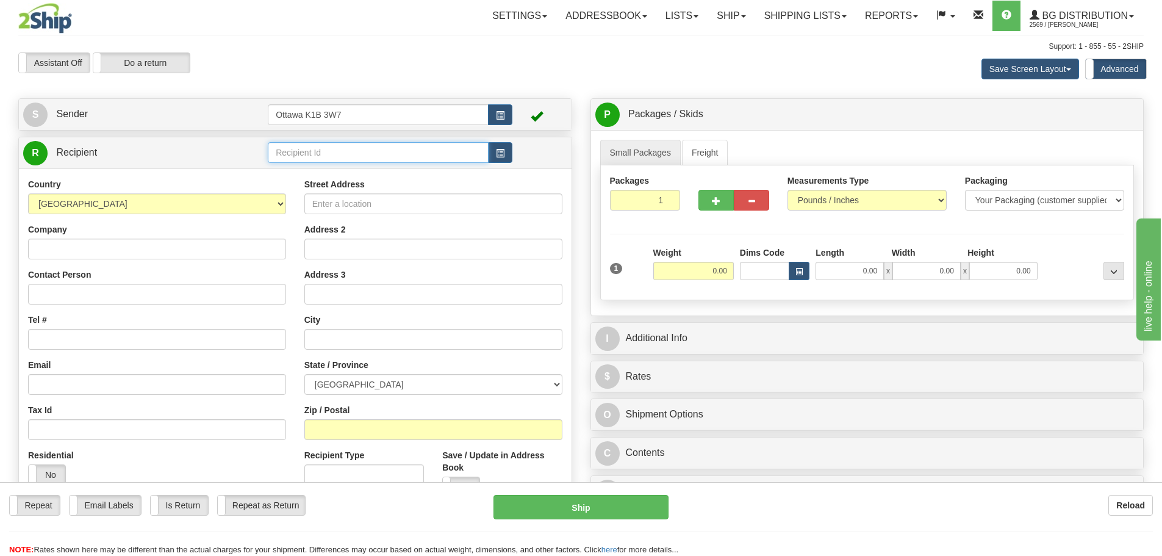
click at [401, 149] on input "text" at bounding box center [378, 152] width 221 height 21
type input "910969"
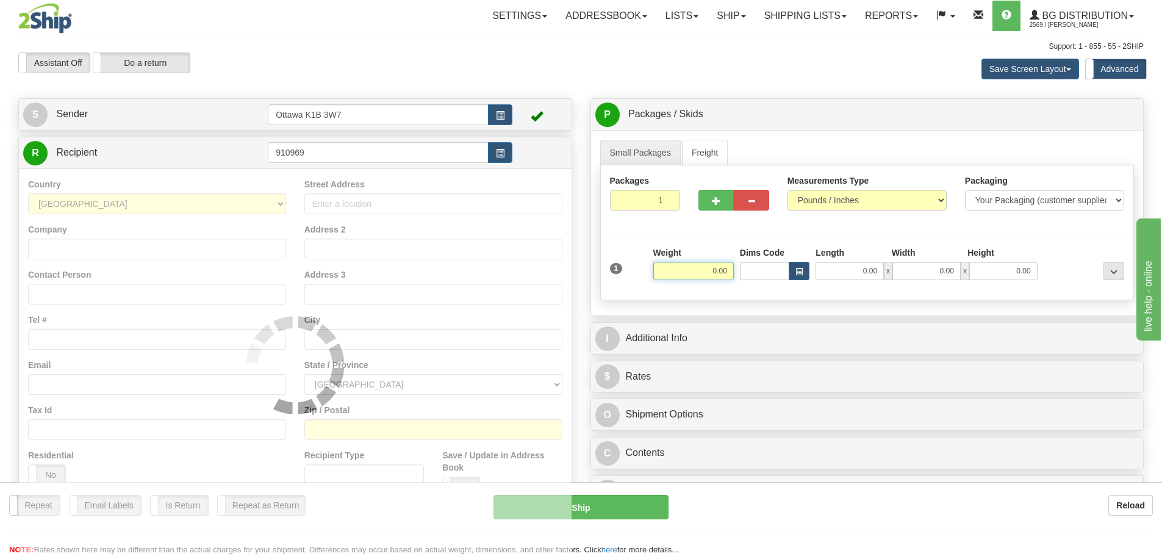
click at [663, 84] on div "Assistant On Assistant Off Do a return Do a return Previous Next Save Screen La…" at bounding box center [581, 68] width 1144 height 33
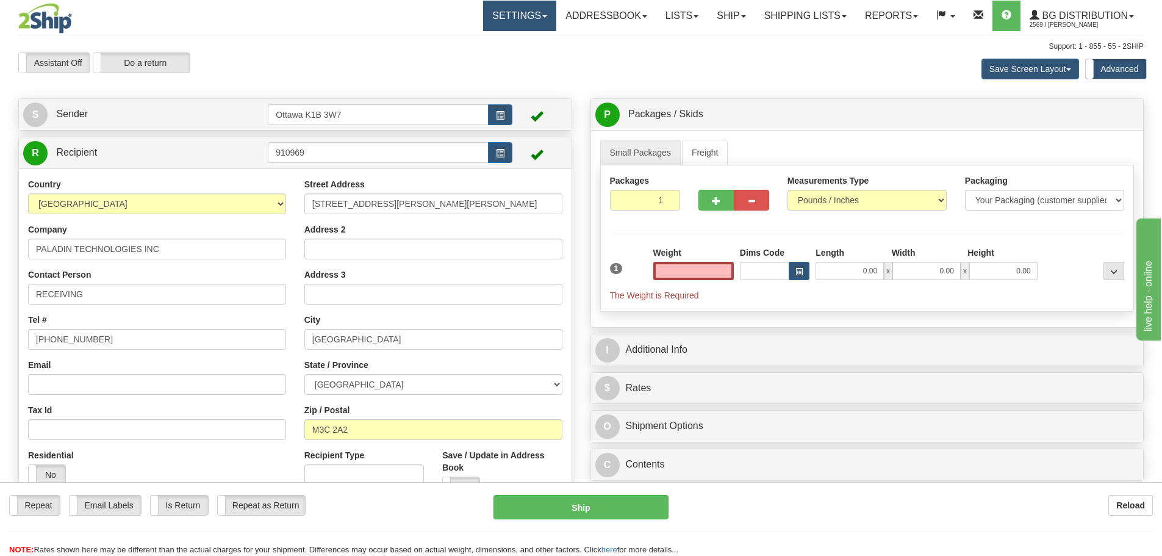
type input "0.00"
click at [703, 269] on input "0.00" at bounding box center [693, 271] width 81 height 18
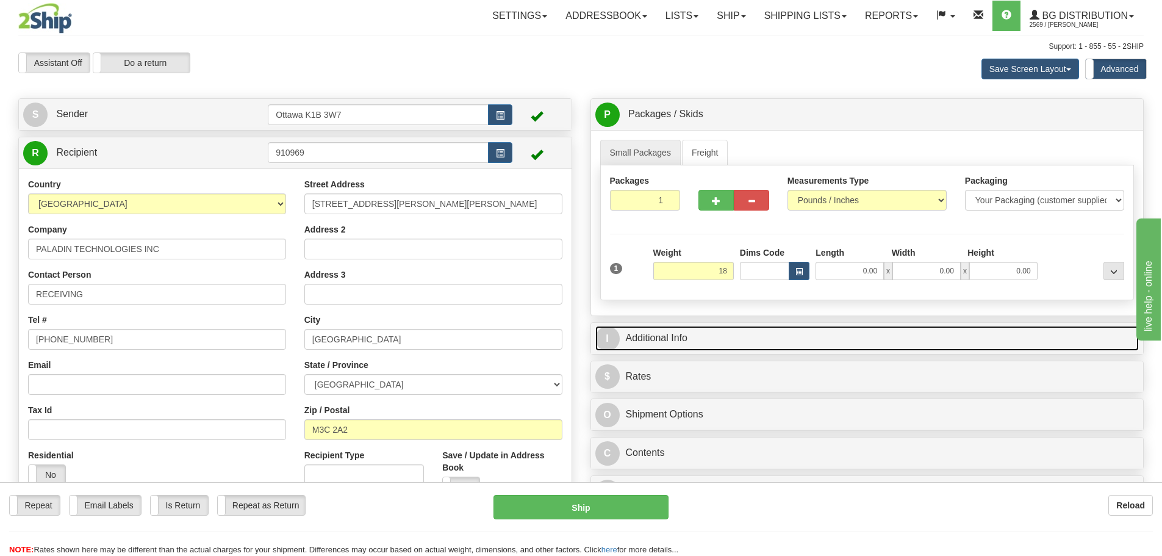
type input "18.00"
click at [738, 334] on link "I Additional Info" at bounding box center [867, 338] width 544 height 25
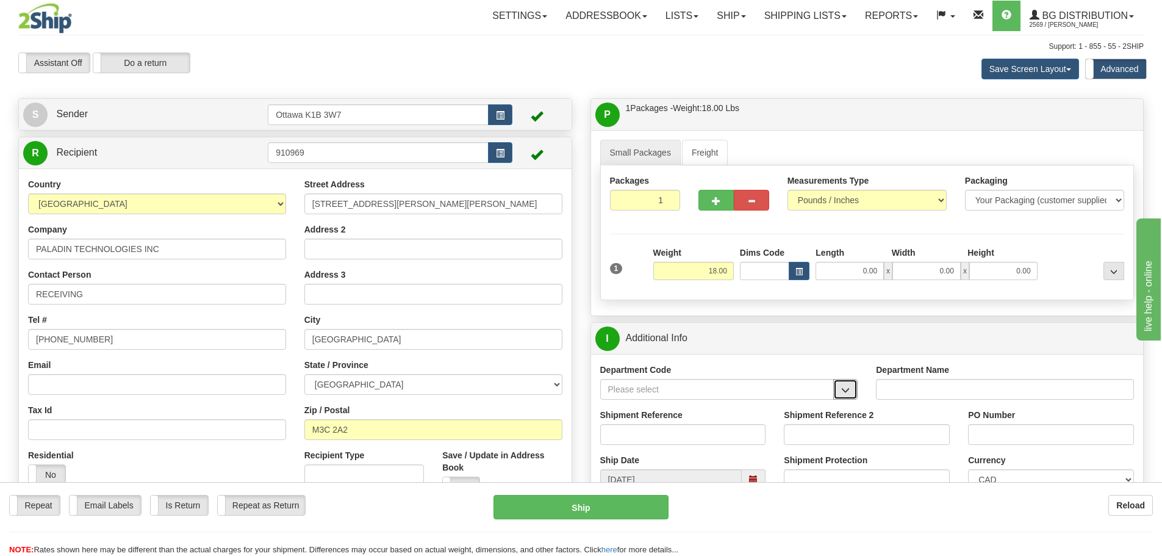
click at [844, 392] on span "button" at bounding box center [845, 390] width 9 height 8
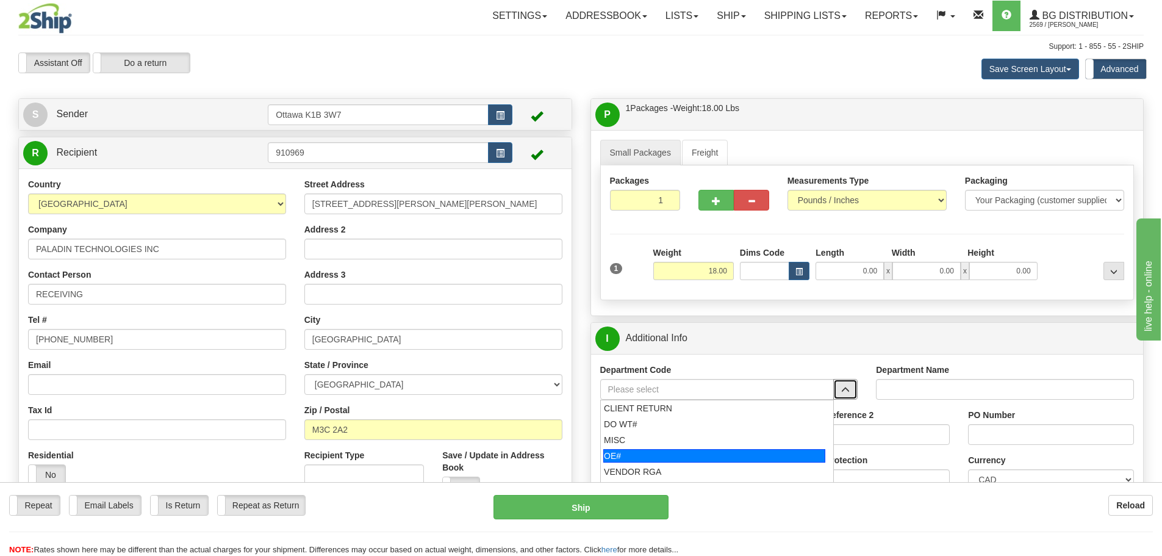
click at [725, 452] on div "OE#" at bounding box center [714, 455] width 222 height 13
type input "OE#"
type input "ORDERS"
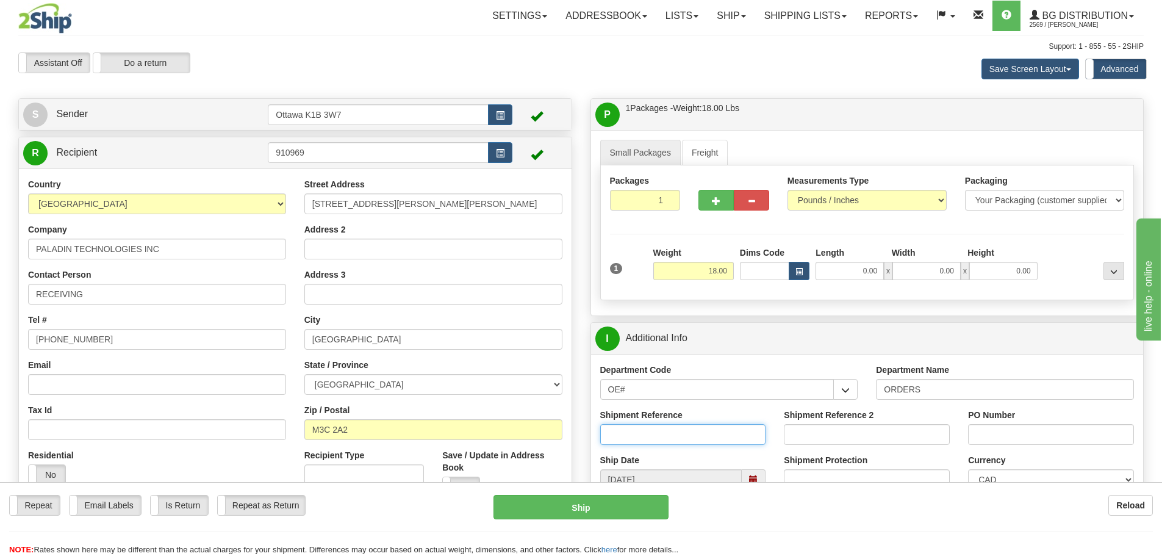
click at [679, 439] on input "Shipment Reference" at bounding box center [683, 434] width 166 height 21
type input "10205467-00"
click at [1013, 434] on input "PO Number" at bounding box center [1051, 434] width 166 height 21
type input "C0051594-1"
click at [838, 273] on input "0.00" at bounding box center [850, 271] width 68 height 18
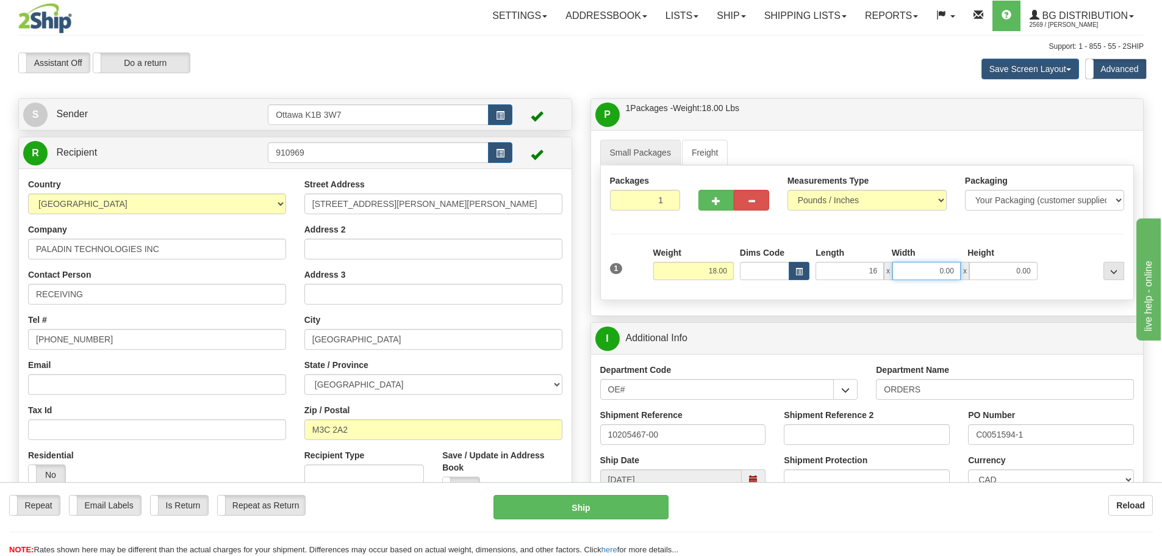
type input "16.00"
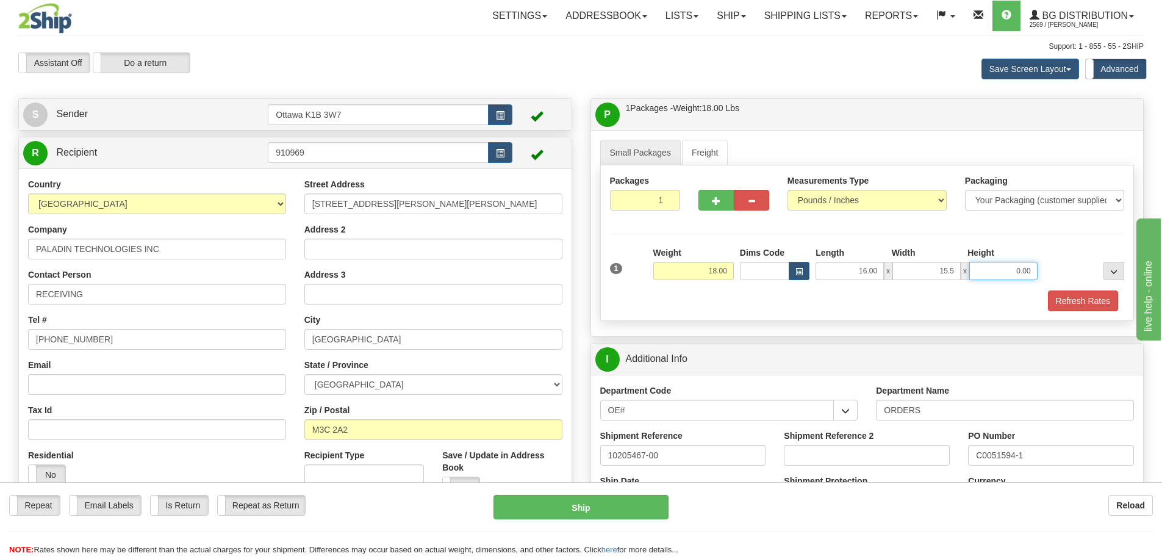
type input "15.50"
type input "11.50"
click at [1092, 306] on button "Refresh Rates" at bounding box center [1083, 300] width 70 height 21
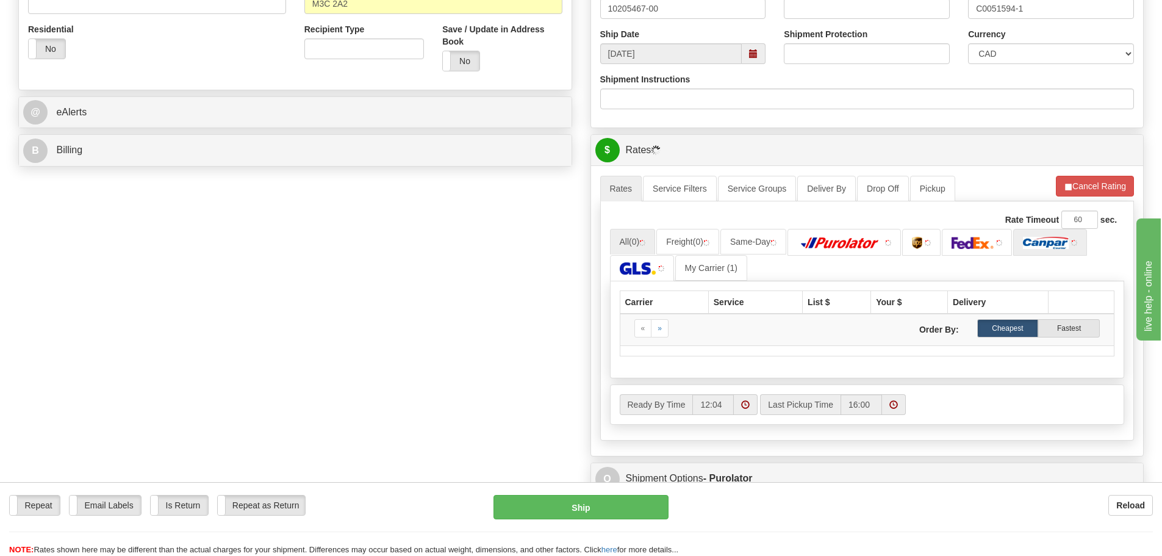
scroll to position [427, 0]
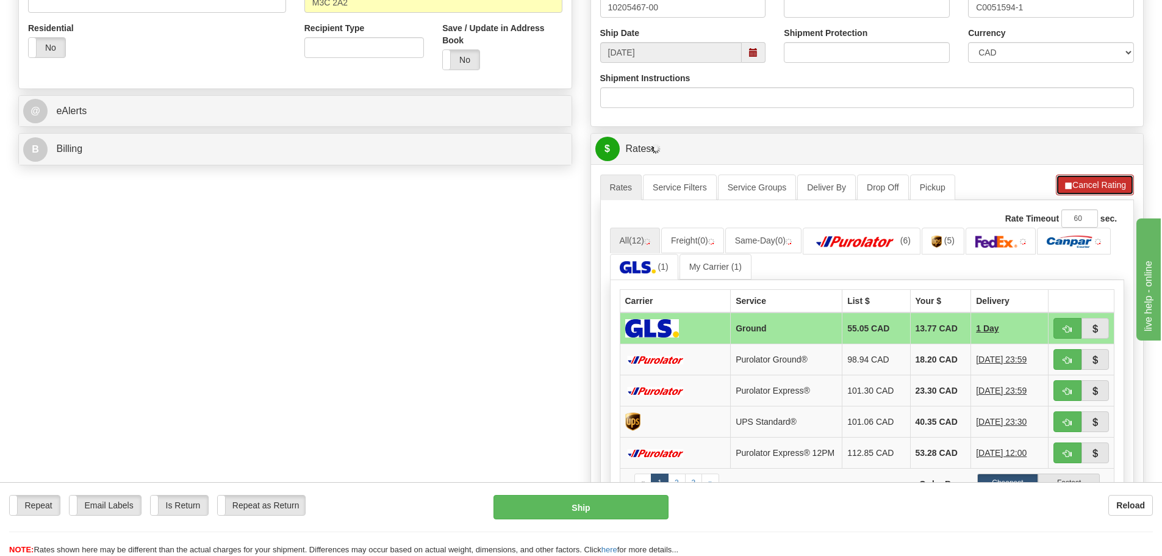
click at [1091, 190] on button "Cancel Rating" at bounding box center [1095, 184] width 78 height 21
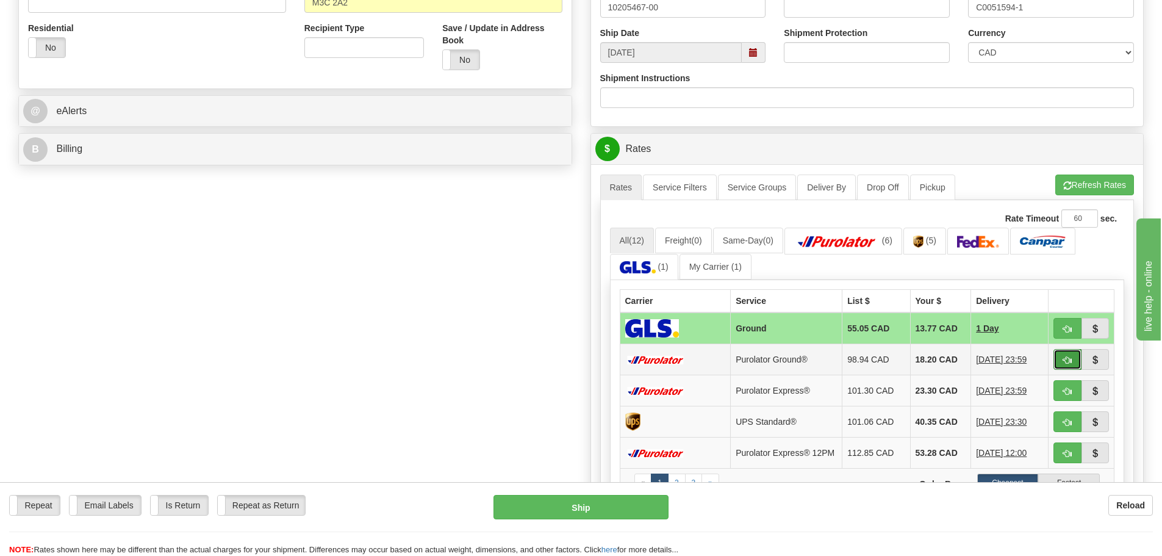
click at [1064, 364] on span "button" at bounding box center [1067, 360] width 9 height 8
type input "260"
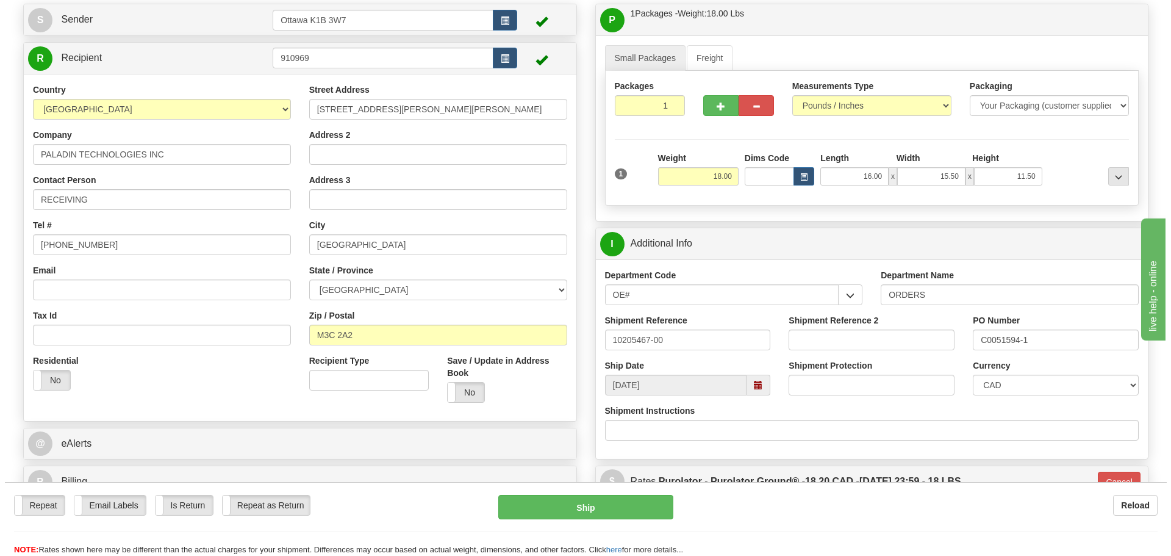
scroll to position [122, 0]
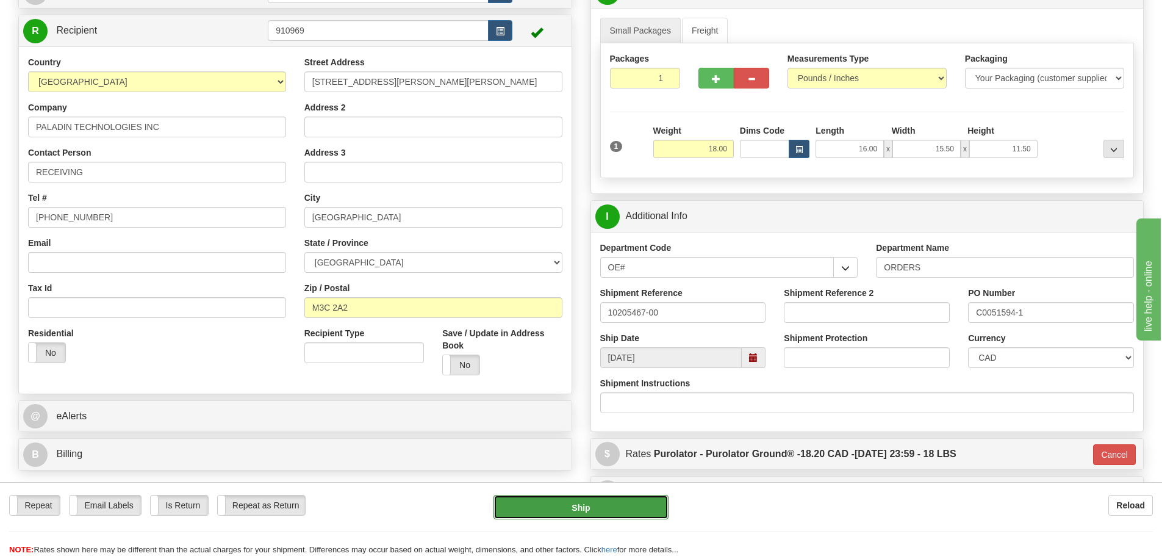
click at [590, 515] on button "Ship" at bounding box center [581, 507] width 175 height 24
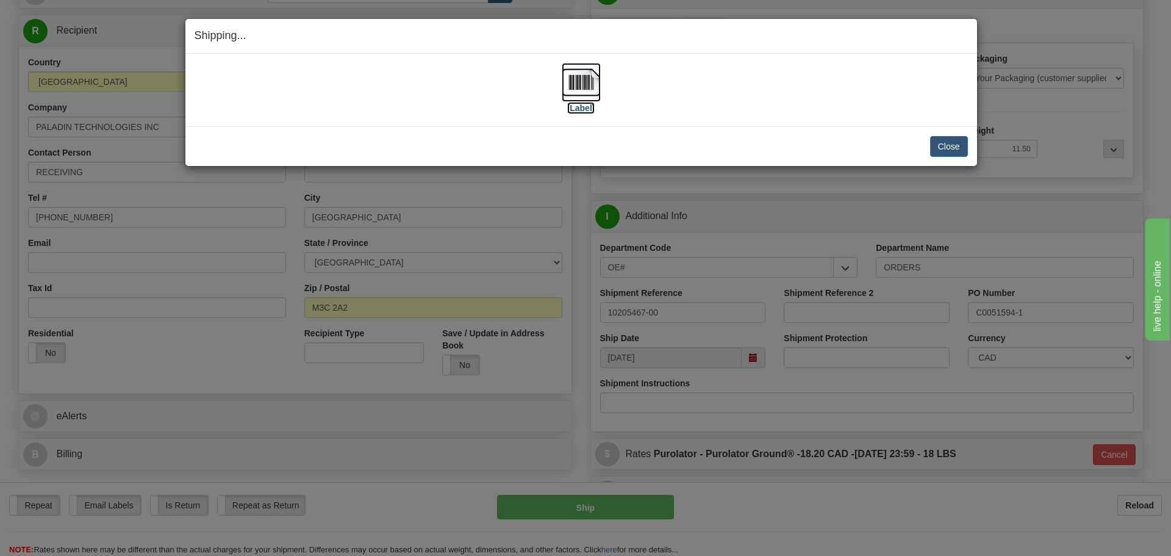
click at [584, 104] on label "[Label]" at bounding box center [581, 108] width 28 height 12
click at [959, 137] on button "Close" at bounding box center [949, 146] width 38 height 21
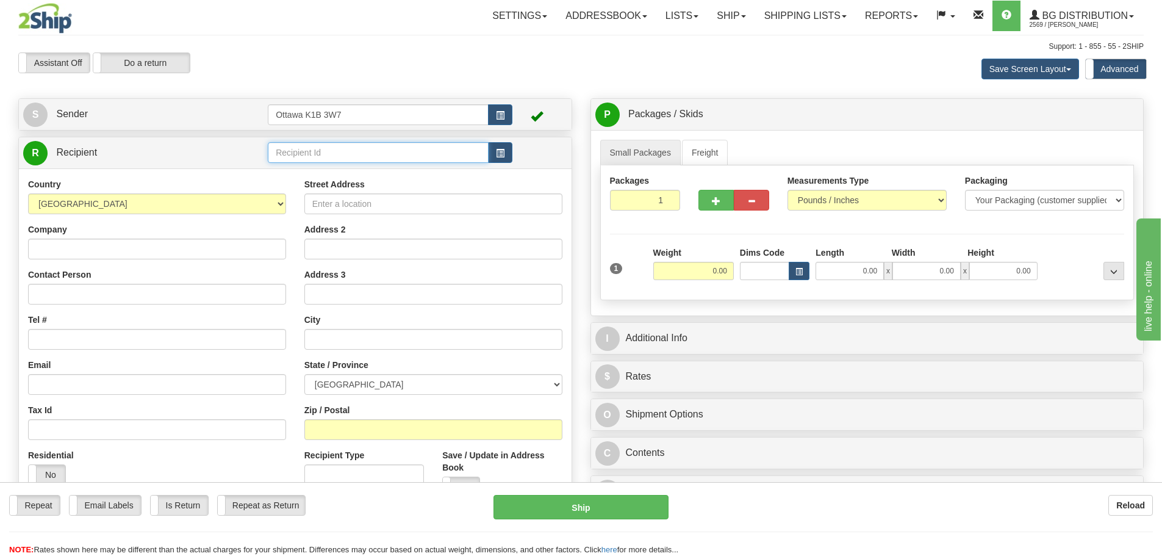
click at [382, 159] on input "text" at bounding box center [378, 152] width 221 height 21
type input "910629"
click at [303, 58] on div "Assistant On Assistant Off Do a return Do a return" at bounding box center [247, 62] width 476 height 21
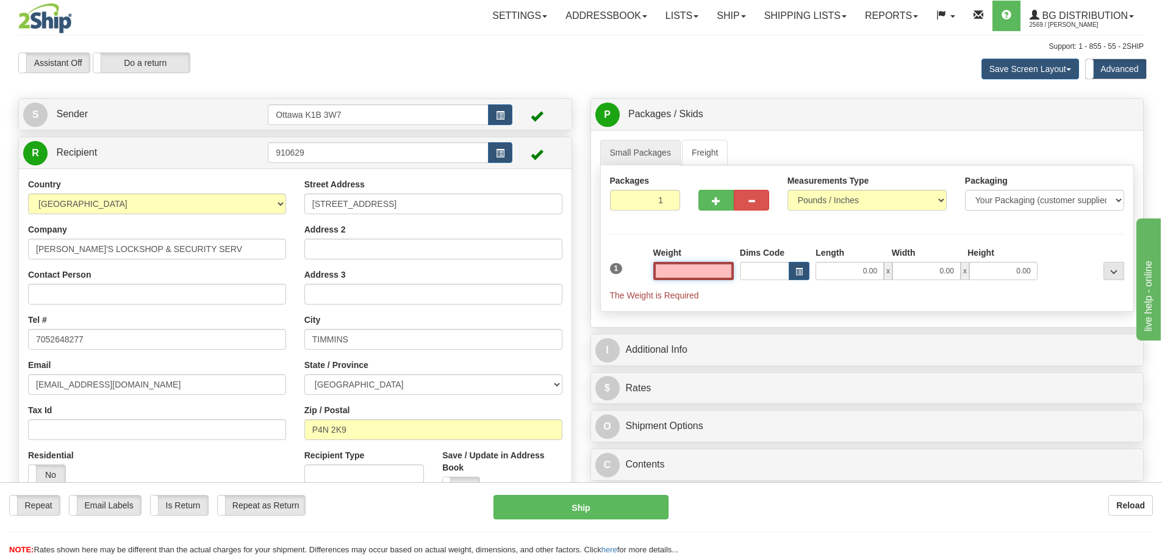
click at [664, 269] on input "text" at bounding box center [693, 271] width 81 height 18
type input "0.00"
click at [666, 275] on input "0.00" at bounding box center [693, 271] width 81 height 18
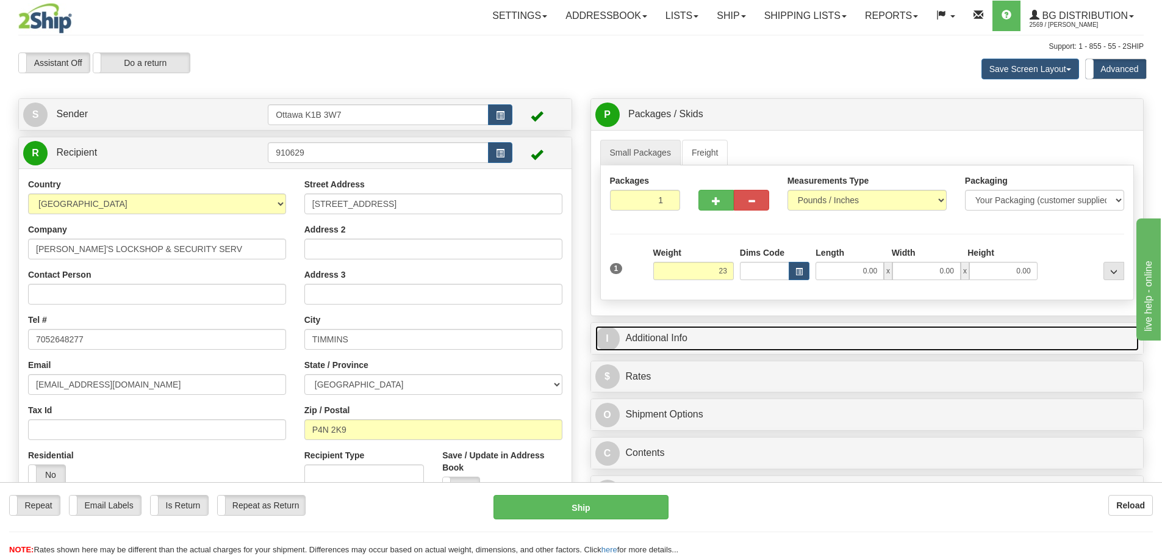
type input "23.00"
click at [933, 348] on link "I Additional Info" at bounding box center [867, 338] width 544 height 25
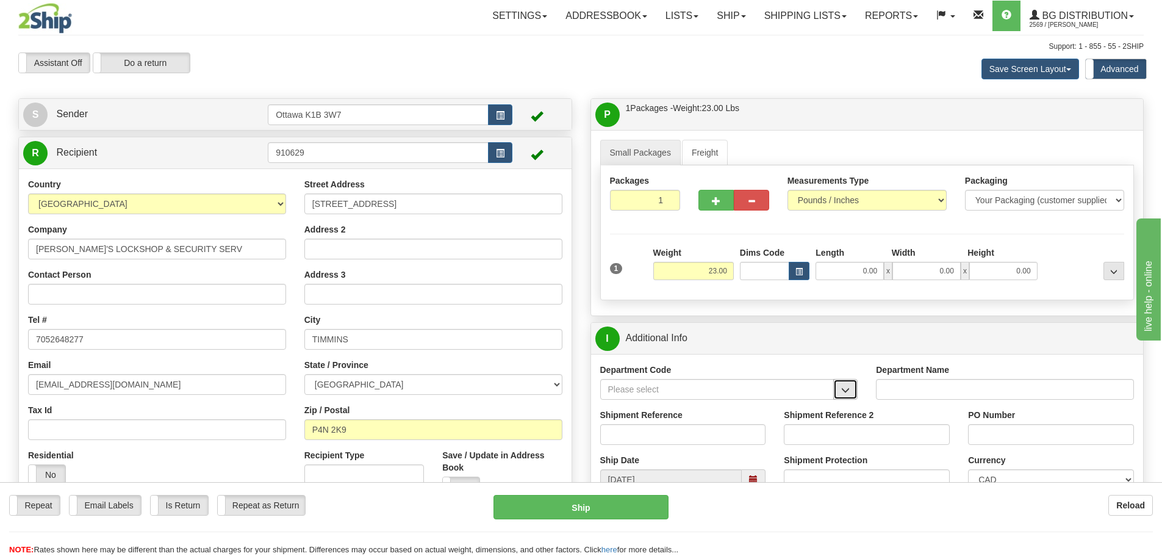
click at [841, 394] on span "button" at bounding box center [845, 390] width 9 height 8
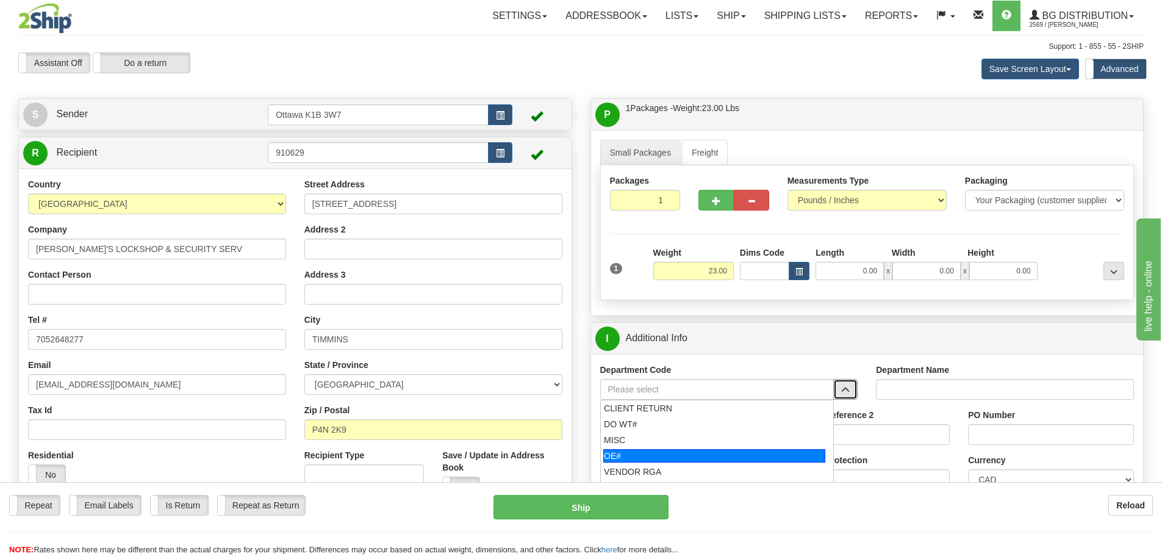
click at [703, 450] on div "OE#" at bounding box center [714, 455] width 222 height 13
type input "OE#"
type input "ORDERS"
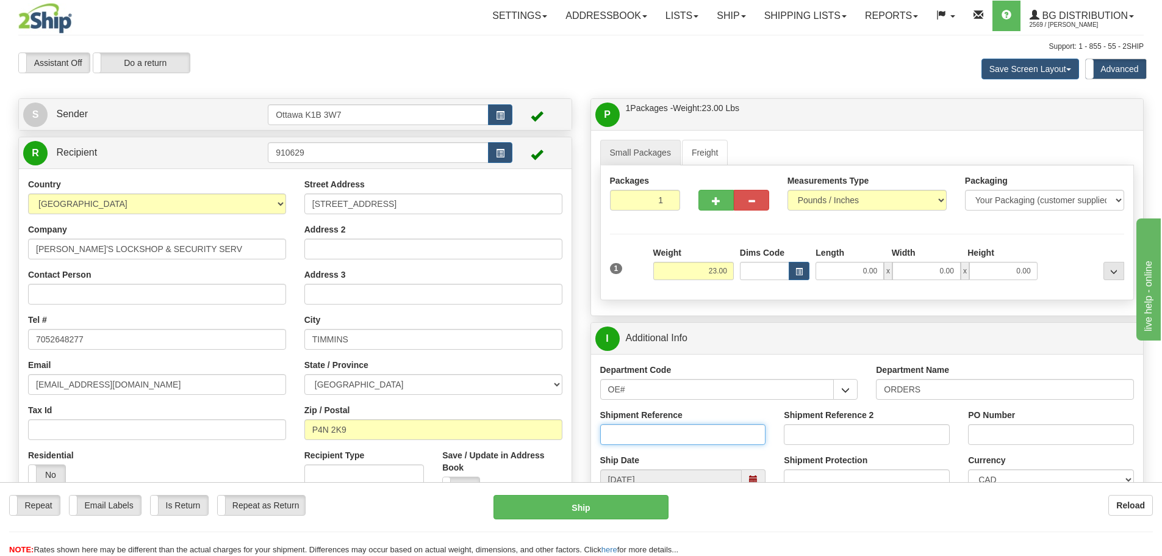
click at [677, 434] on input "Shipment Reference" at bounding box center [683, 434] width 166 height 21
click at [678, 437] on input "10202877-0" at bounding box center [683, 434] width 166 height 21
type input "10202877-00"
type input "10205269-00"
click at [1017, 437] on input "PO Number" at bounding box center [1051, 434] width 166 height 21
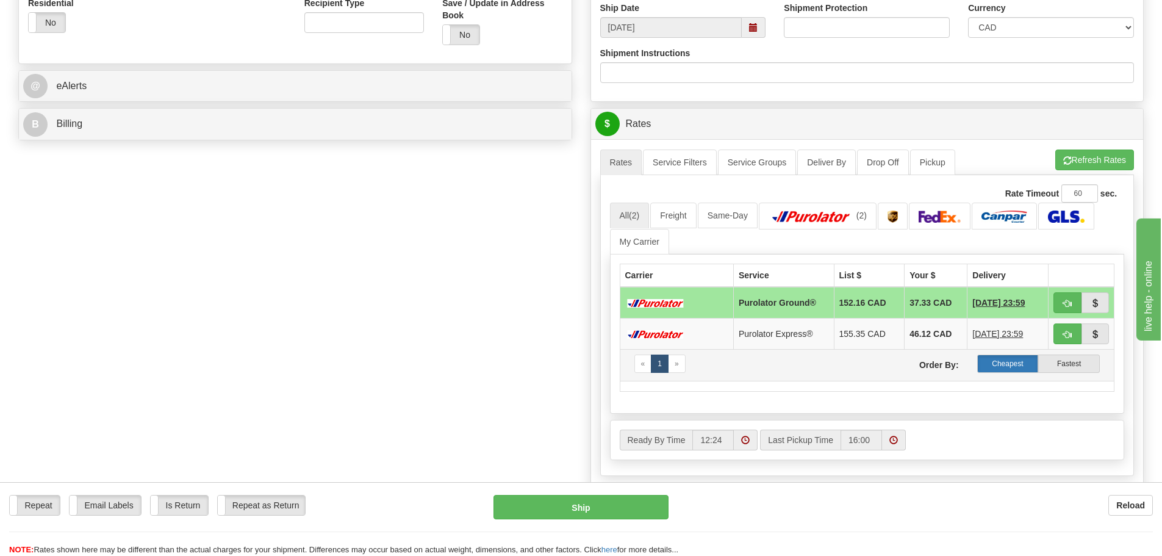
scroll to position [488, 0]
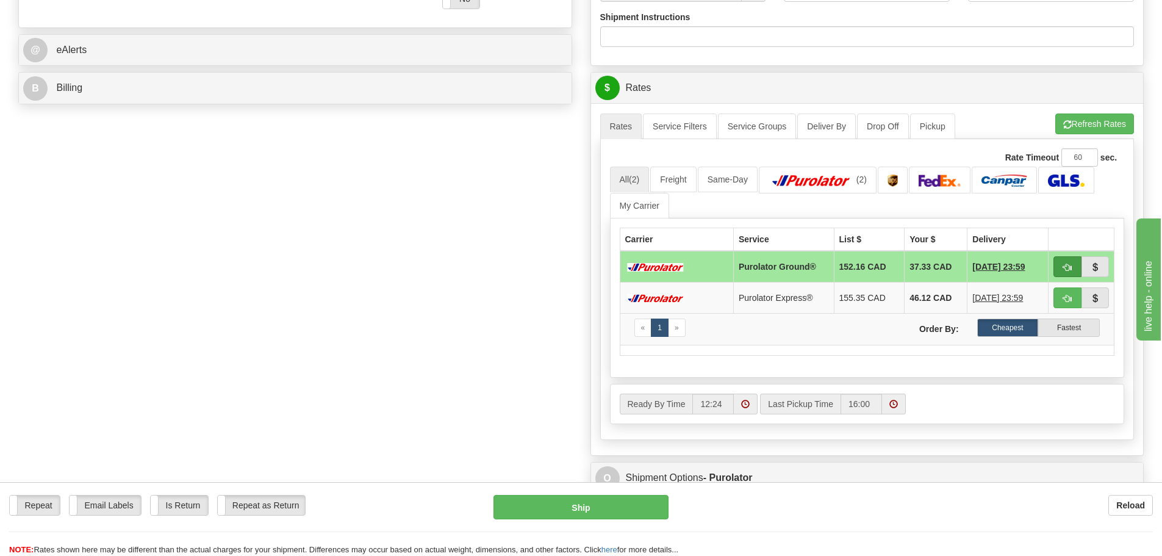
type input "251592"
click at [1060, 265] on button "button" at bounding box center [1068, 266] width 28 height 21
type input "260"
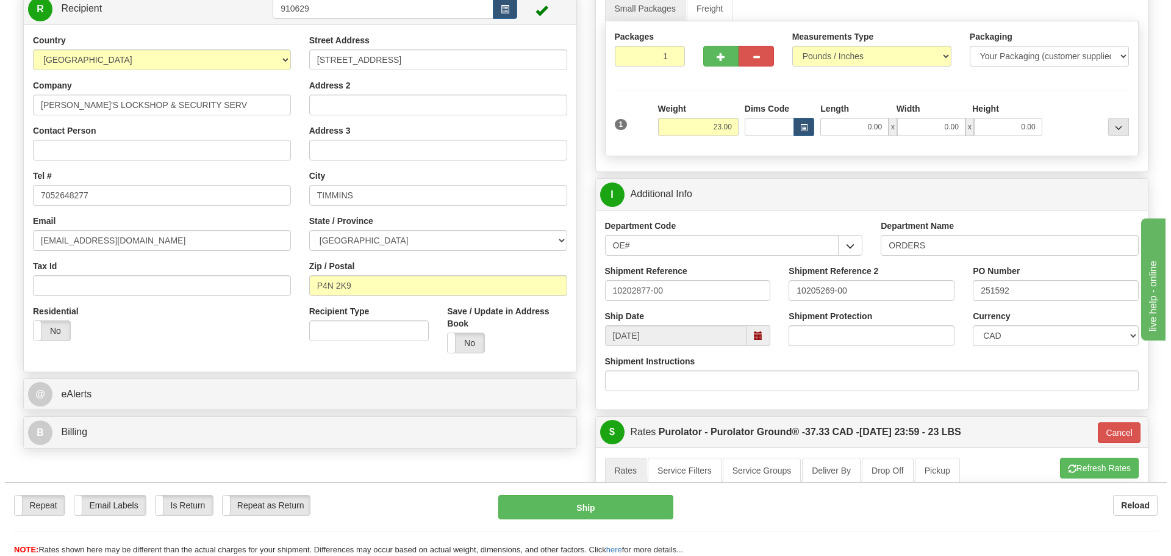
scroll to position [122, 0]
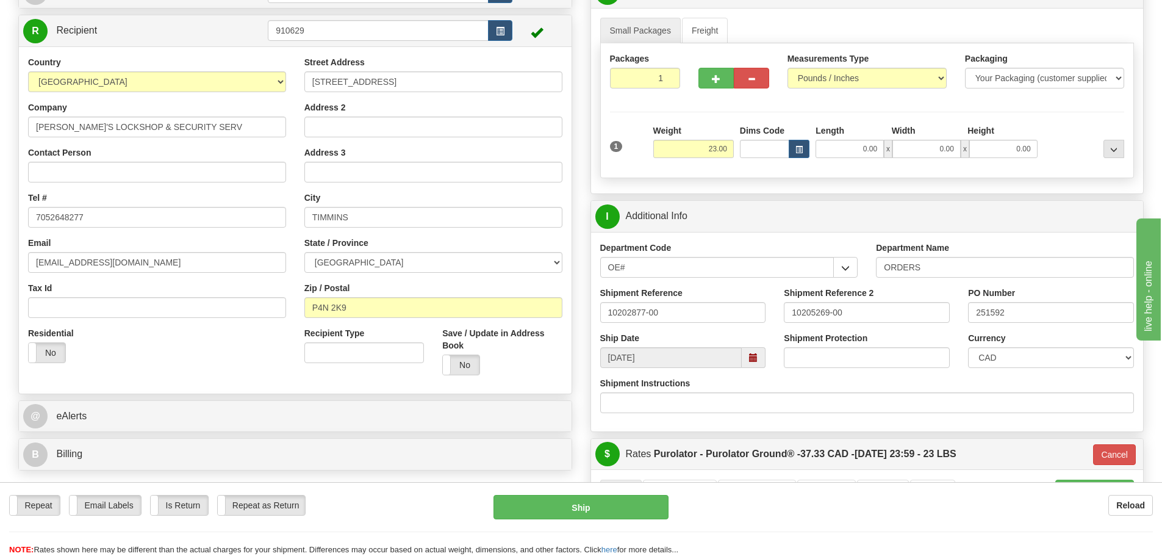
click at [649, 521] on div "Repeat Repeat Email Labels Email Labels Edit Is Return Is Return Repeat as Retu…" at bounding box center [581, 525] width 1162 height 61
click at [641, 509] on button "Ship" at bounding box center [581, 507] width 175 height 24
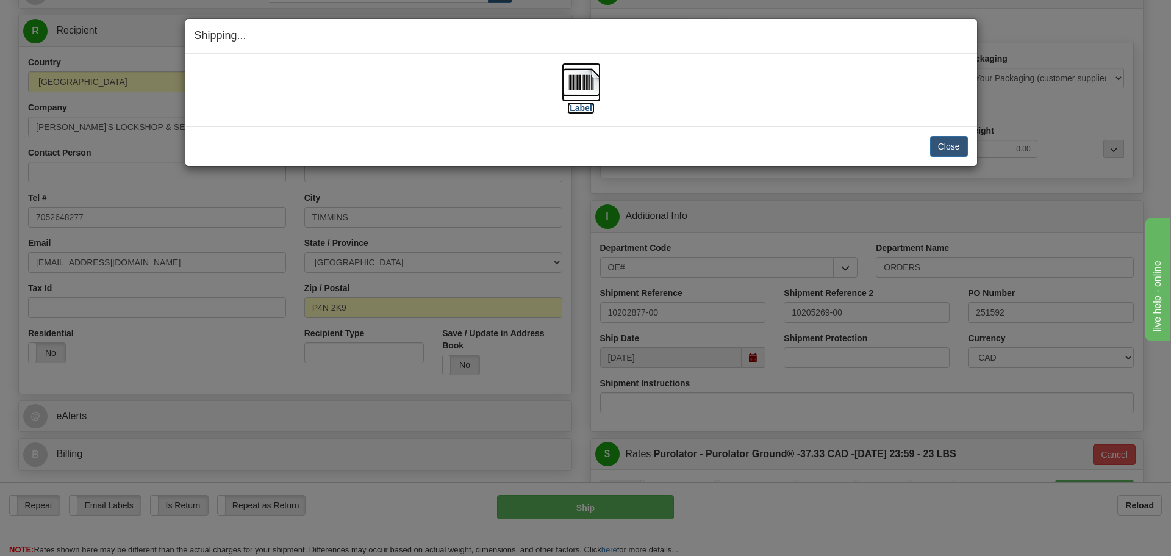
click at [586, 107] on label "[Label]" at bounding box center [581, 108] width 28 height 12
click at [964, 143] on button "Close" at bounding box center [949, 146] width 38 height 21
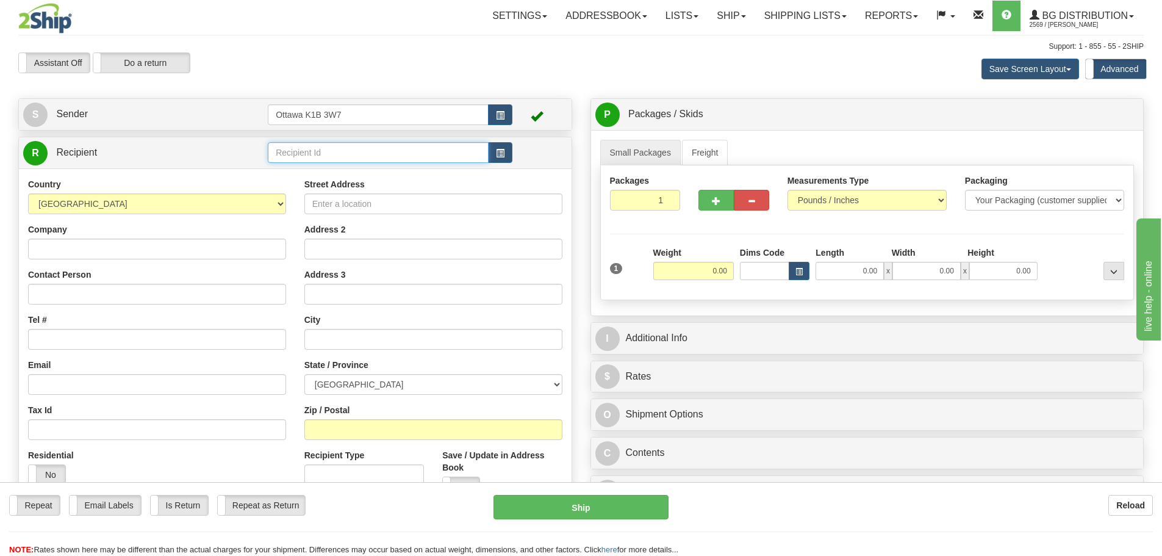
click at [390, 162] on input "text" at bounding box center [378, 152] width 221 height 21
